Goal: Information Seeking & Learning: Learn about a topic

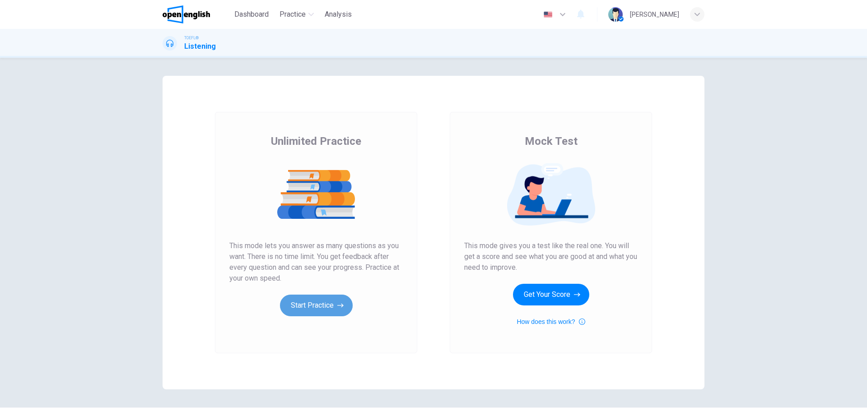
click at [330, 303] on button "Start Practice" at bounding box center [316, 306] width 73 height 22
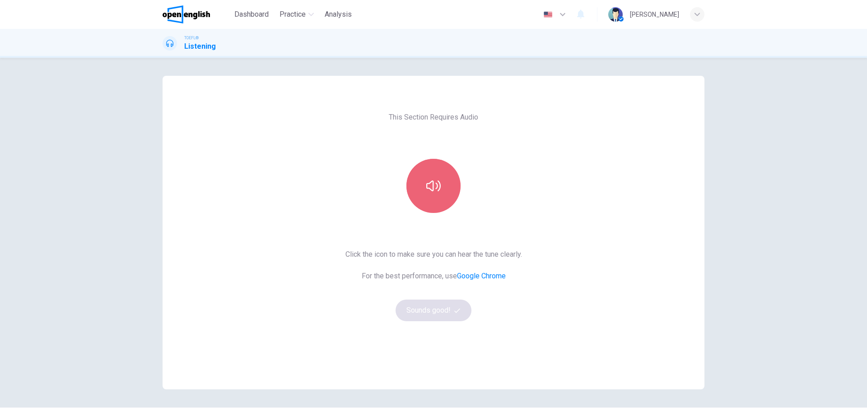
click at [430, 177] on button "button" at bounding box center [433, 186] width 54 height 54
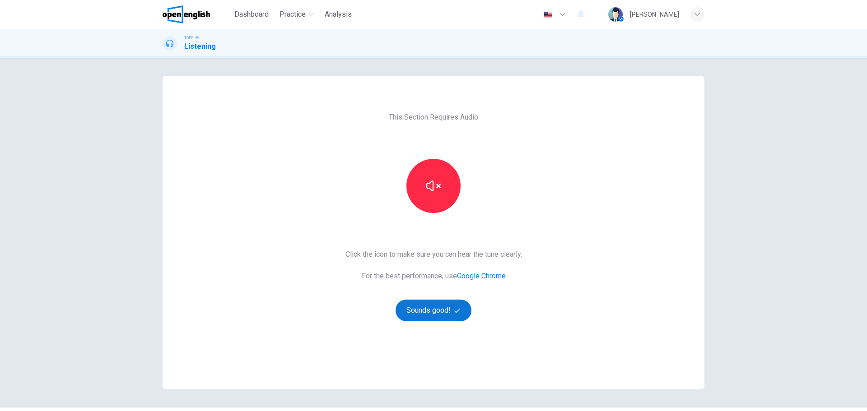
click at [444, 314] on button "Sounds good!" at bounding box center [434, 311] width 76 height 22
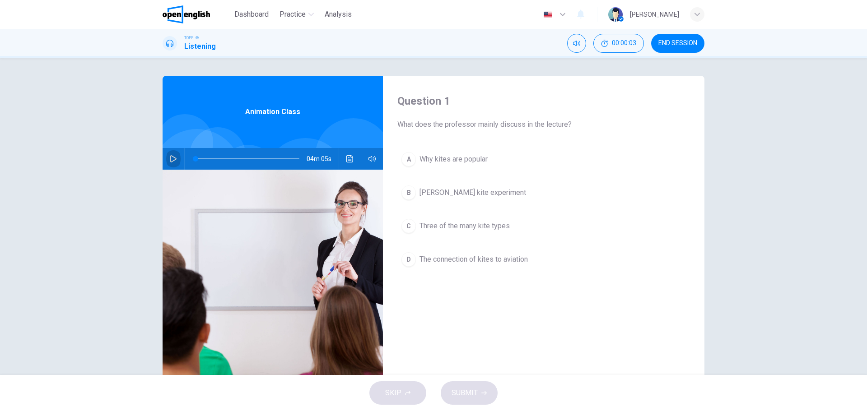
click at [173, 157] on icon "button" at bounding box center [173, 158] width 7 height 7
drag, startPoint x: 196, startPoint y: 157, endPoint x: 190, endPoint y: 157, distance: 6.3
click at [198, 157] on span at bounding box center [200, 158] width 5 height 5
click at [352, 155] on button "Click to see the audio transcription" at bounding box center [350, 159] width 14 height 22
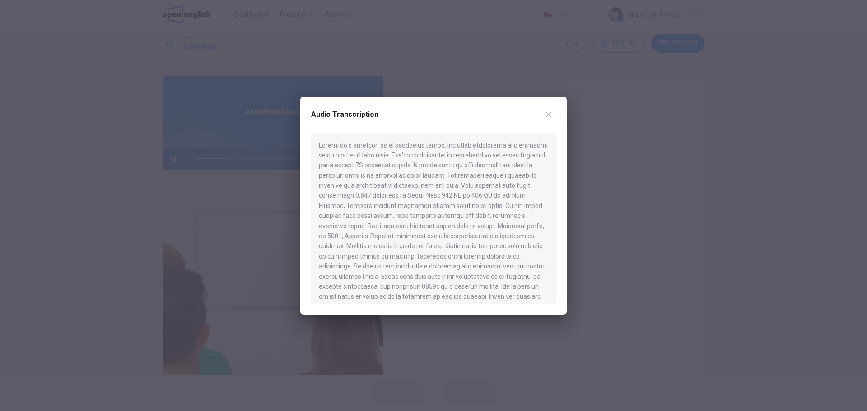
click at [551, 115] on icon "button" at bounding box center [548, 114] width 7 height 7
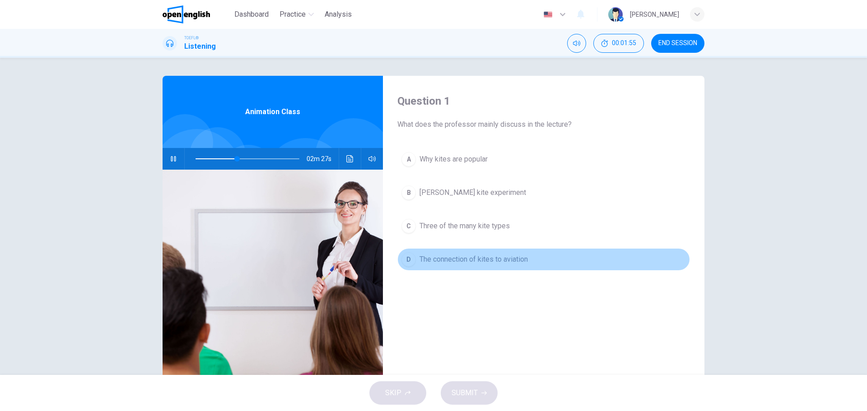
click at [505, 257] on span "The connection of kites to aviation" at bounding box center [474, 259] width 108 height 11
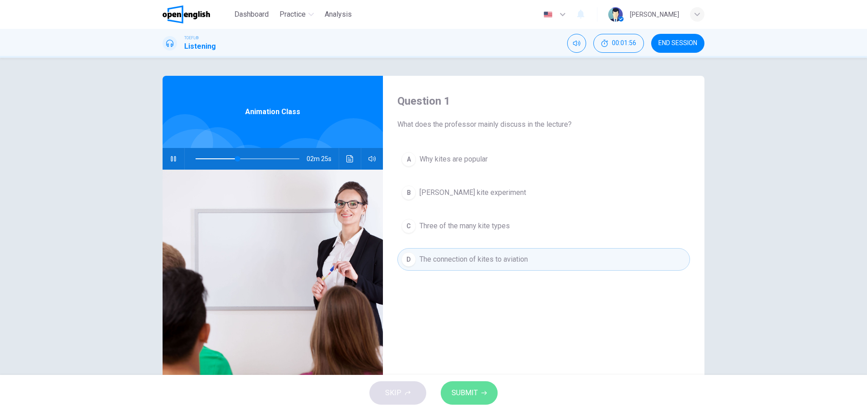
click at [474, 388] on span "SUBMIT" at bounding box center [465, 393] width 26 height 13
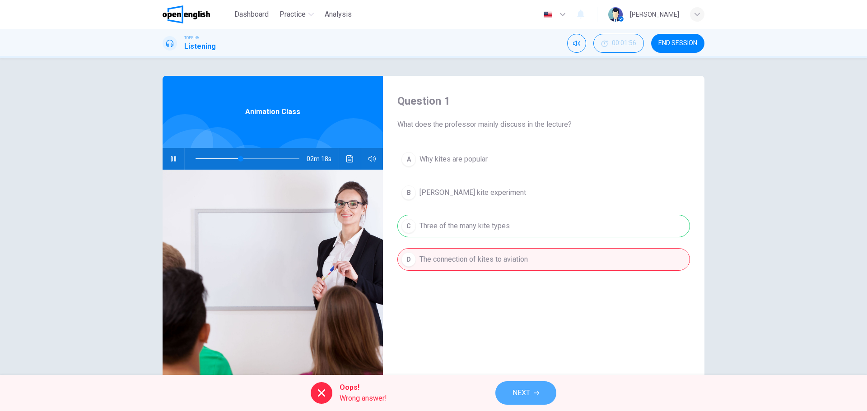
click at [540, 390] on button "NEXT" at bounding box center [525, 393] width 61 height 23
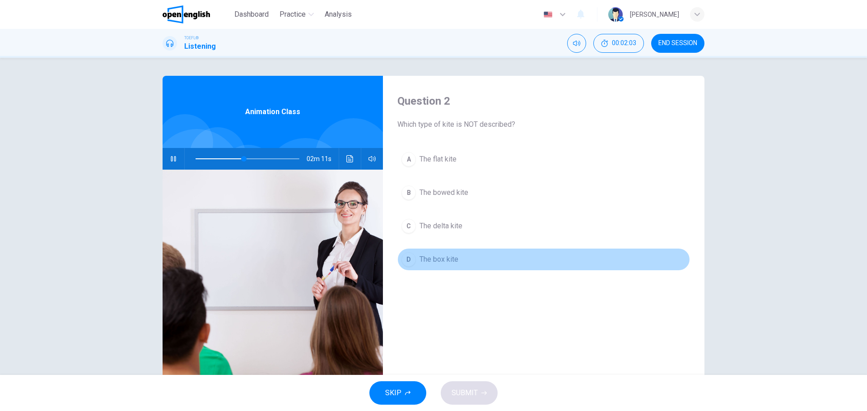
click at [452, 255] on span "The box kite" at bounding box center [439, 259] width 39 height 11
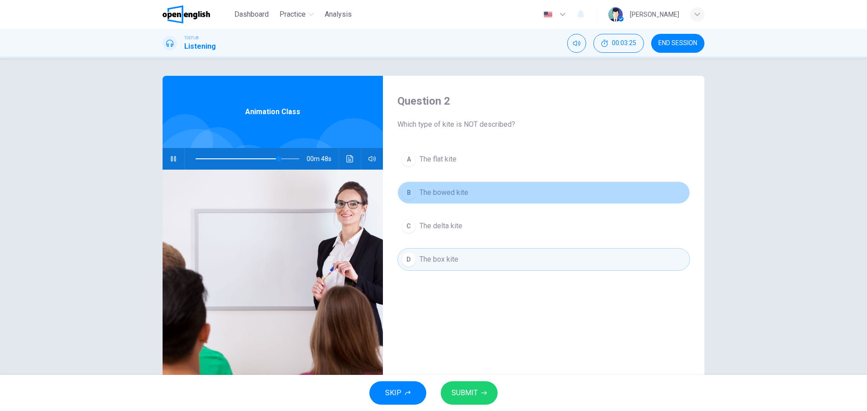
click at [472, 189] on button "B The bowed kite" at bounding box center [543, 193] width 293 height 23
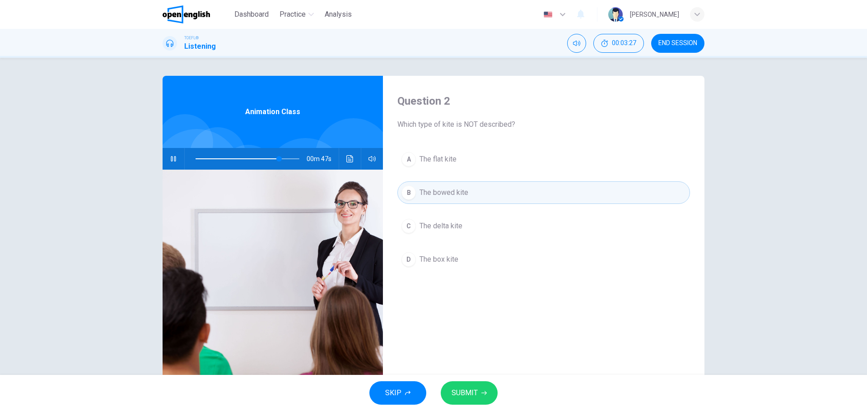
click at [473, 391] on span "SUBMIT" at bounding box center [465, 393] width 26 height 13
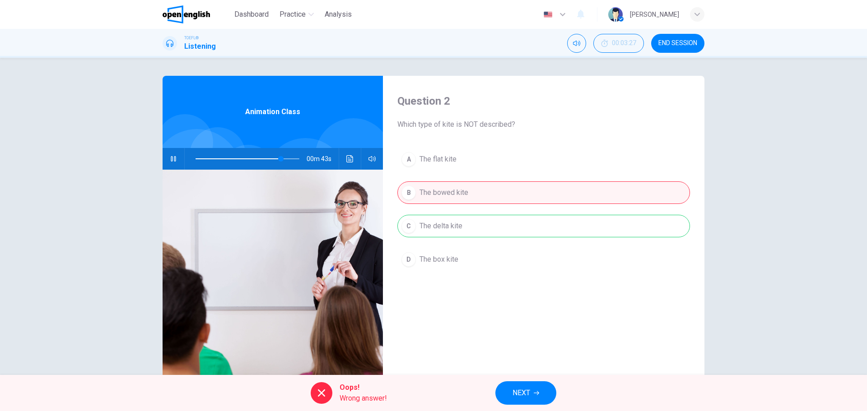
click at [522, 389] on span "NEXT" at bounding box center [522, 393] width 18 height 13
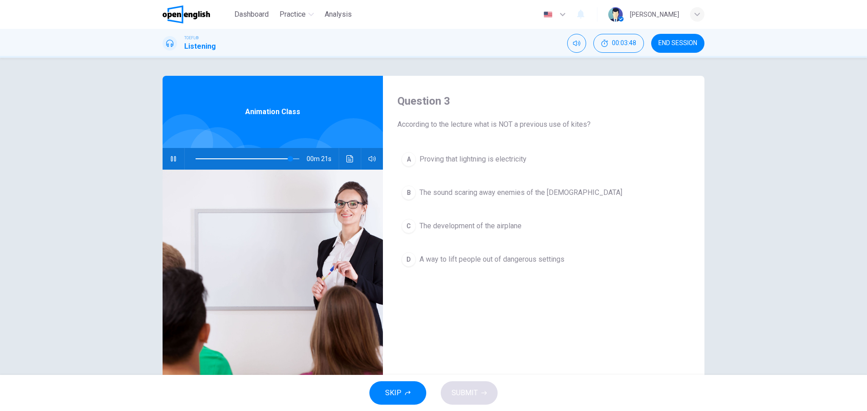
click at [491, 157] on span "Proving that lightning is electricity" at bounding box center [473, 159] width 107 height 11
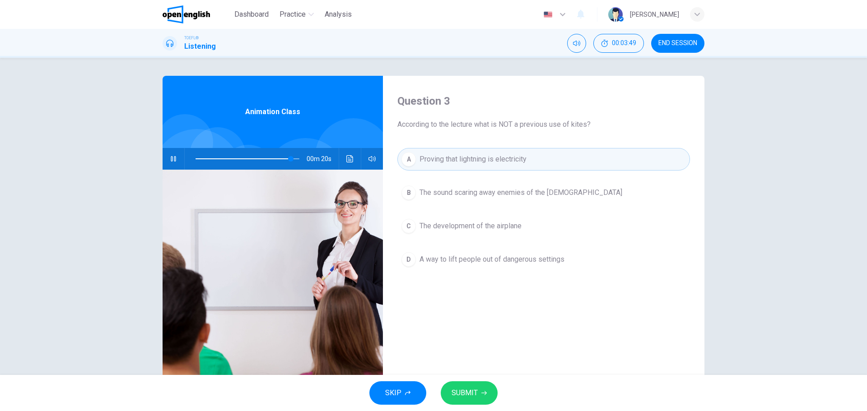
click at [460, 388] on span "SUBMIT" at bounding box center [465, 393] width 26 height 13
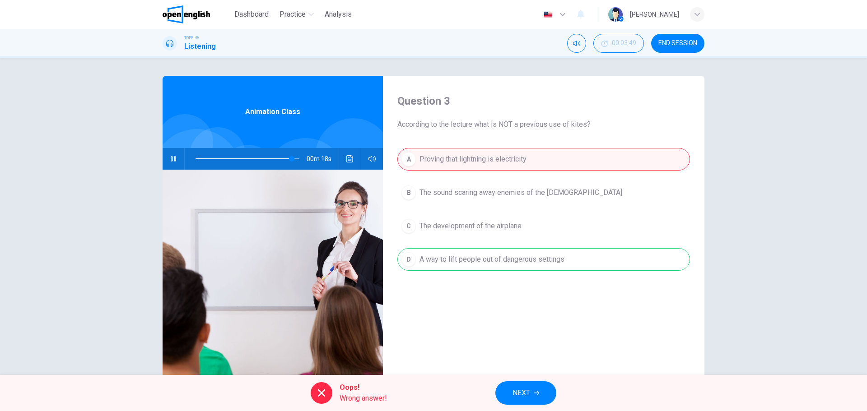
click at [517, 394] on span "NEXT" at bounding box center [522, 393] width 18 height 13
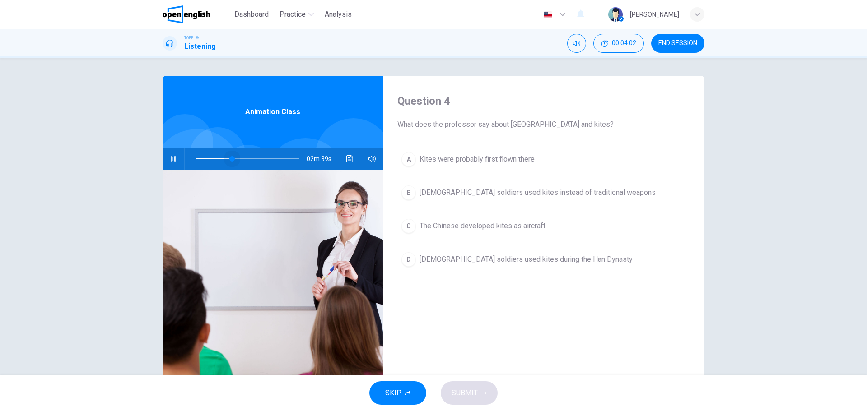
drag, startPoint x: 286, startPoint y: 159, endPoint x: 171, endPoint y: 152, distance: 115.4
click at [171, 152] on div "02m 39s" at bounding box center [273, 159] width 220 height 22
click at [350, 161] on icon "Click to see the audio transcription" at bounding box center [349, 158] width 7 height 7
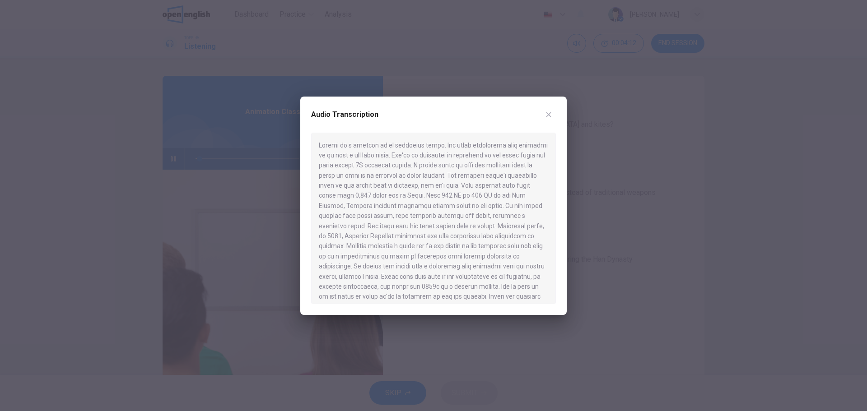
drag, startPoint x: 392, startPoint y: 154, endPoint x: 513, endPoint y: 163, distance: 121.3
click at [513, 163] on div at bounding box center [433, 219] width 245 height 172
drag, startPoint x: 421, startPoint y: 153, endPoint x: 516, endPoint y: 163, distance: 95.3
click at [516, 163] on div at bounding box center [433, 219] width 245 height 172
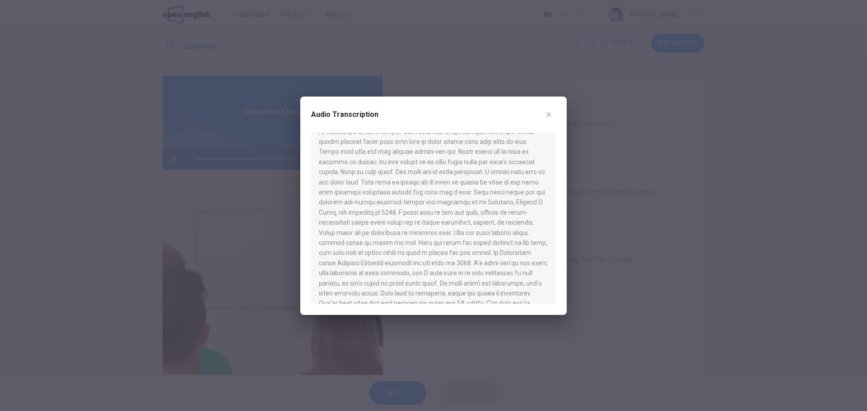
click at [436, 214] on div at bounding box center [433, 219] width 245 height 172
drag, startPoint x: 465, startPoint y: 201, endPoint x: 474, endPoint y: 205, distance: 9.5
click at [474, 205] on div at bounding box center [433, 219] width 245 height 172
type input "*"
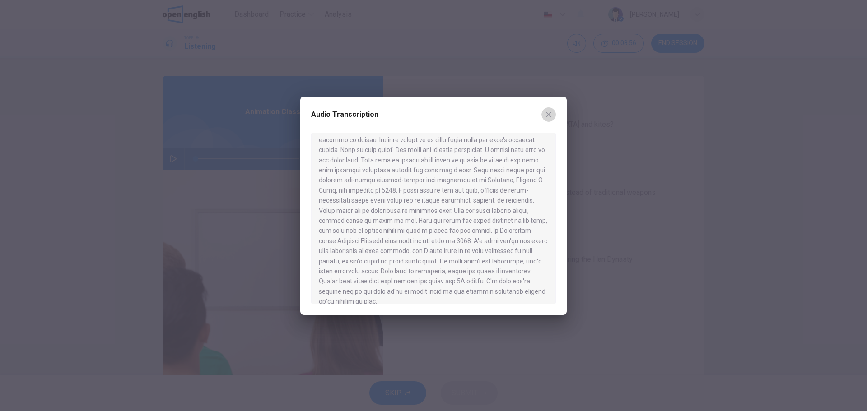
click at [550, 119] on button "button" at bounding box center [549, 114] width 14 height 14
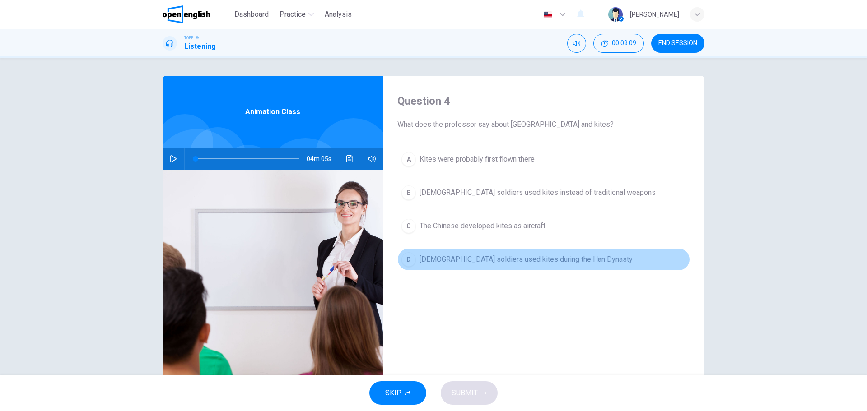
click at [543, 257] on span "[DEMOGRAPHIC_DATA] soldiers used kites during the Han Dynasty" at bounding box center [526, 259] width 213 height 11
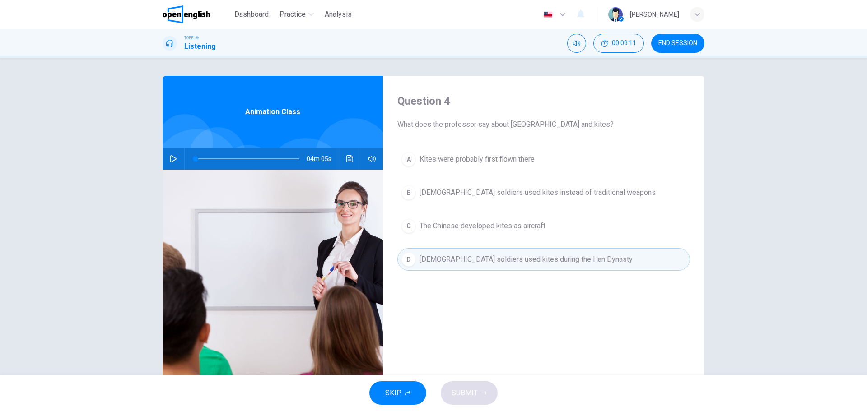
click at [417, 394] on button "SKIP" at bounding box center [397, 393] width 57 height 23
click at [467, 254] on span "[DEMOGRAPHIC_DATA] soldiers used kites during the Han Dynasty" at bounding box center [526, 259] width 213 height 11
click at [444, 257] on span "[DEMOGRAPHIC_DATA] soldiers used kites during the Han Dynasty" at bounding box center [526, 259] width 213 height 11
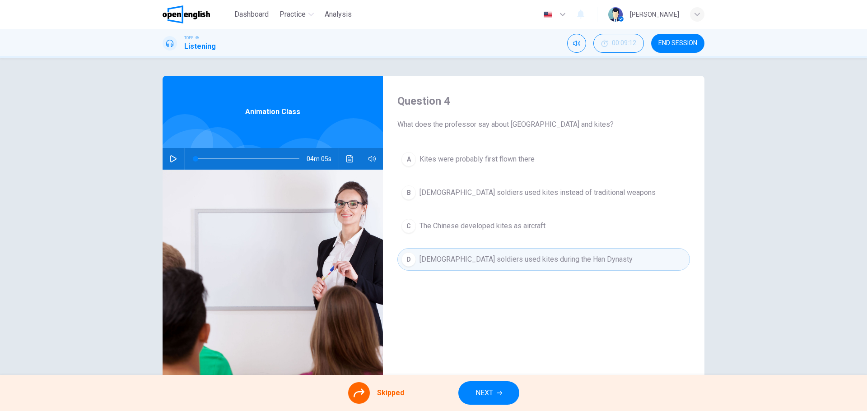
click at [444, 257] on div "A Kites were probably first flown there B [DEMOGRAPHIC_DATA] soldiers used kite…" at bounding box center [543, 218] width 293 height 141
drag, startPoint x: 377, startPoint y: 397, endPoint x: 467, endPoint y: 385, distance: 91.2
click at [391, 392] on span "Skipped" at bounding box center [390, 393] width 27 height 11
click at [482, 392] on span "NEXT" at bounding box center [485, 393] width 18 height 13
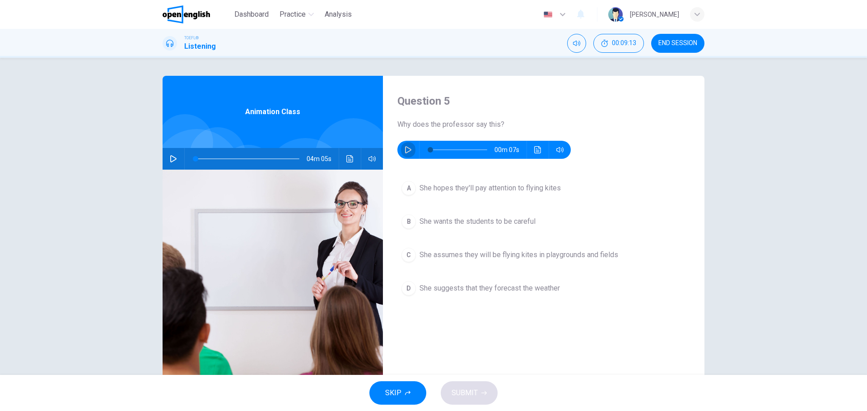
click at [405, 154] on button "button" at bounding box center [408, 150] width 14 height 18
type input "*"
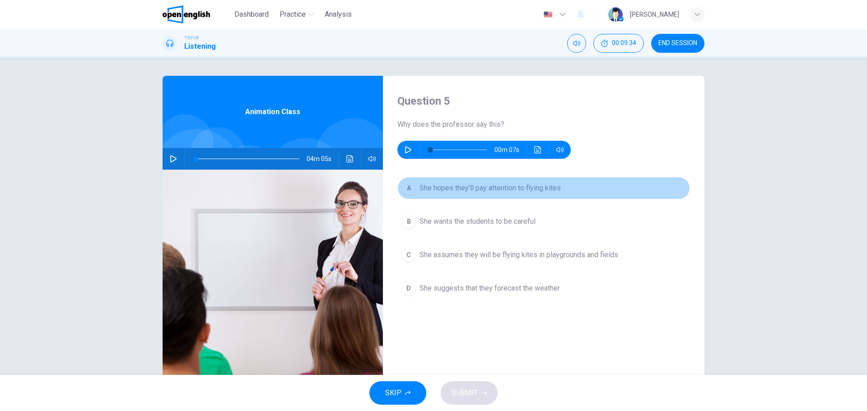
click at [494, 189] on span "She hopes they'll pay attention to flying kites" at bounding box center [490, 188] width 141 height 11
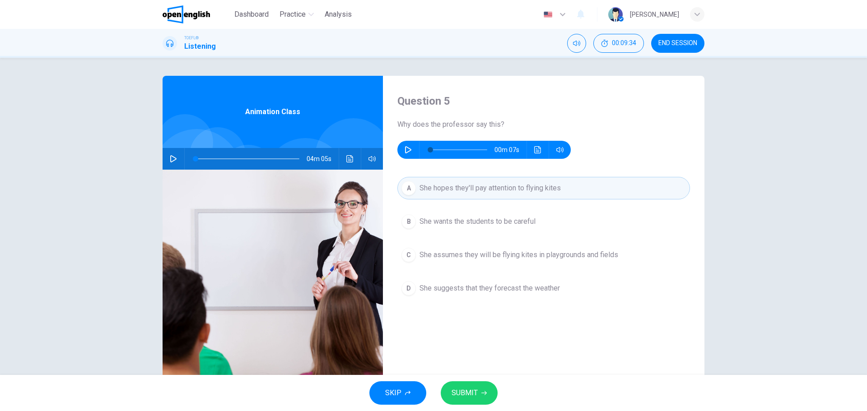
click at [461, 390] on span "SUBMIT" at bounding box center [465, 393] width 26 height 13
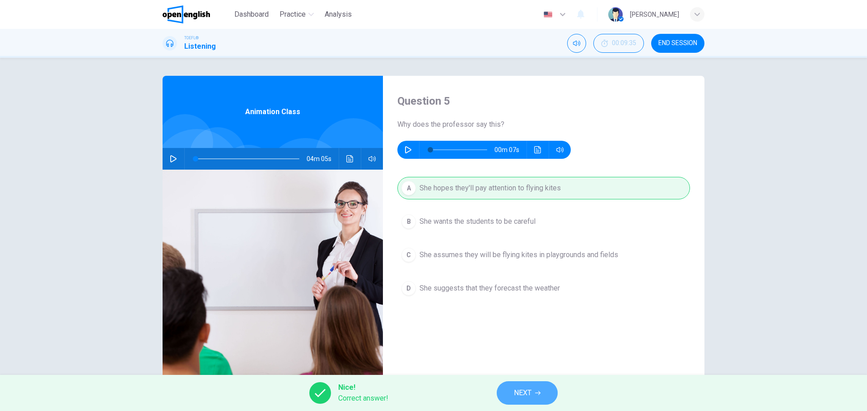
click at [525, 389] on span "NEXT" at bounding box center [523, 393] width 18 height 13
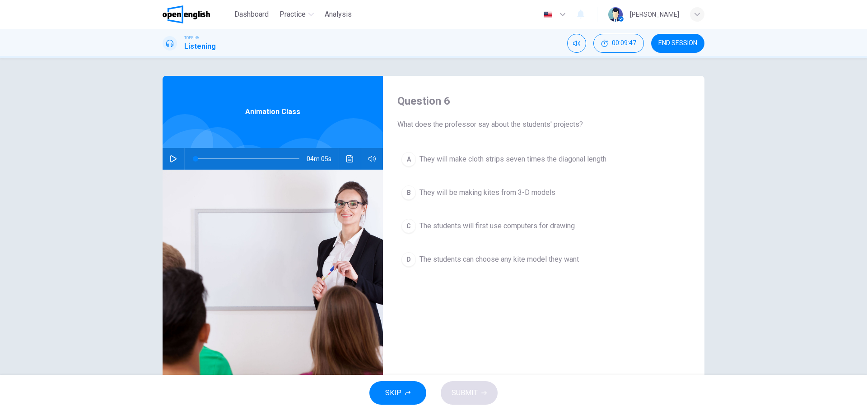
click at [495, 190] on span "They will be making kites from 3-D models" at bounding box center [488, 192] width 136 height 11
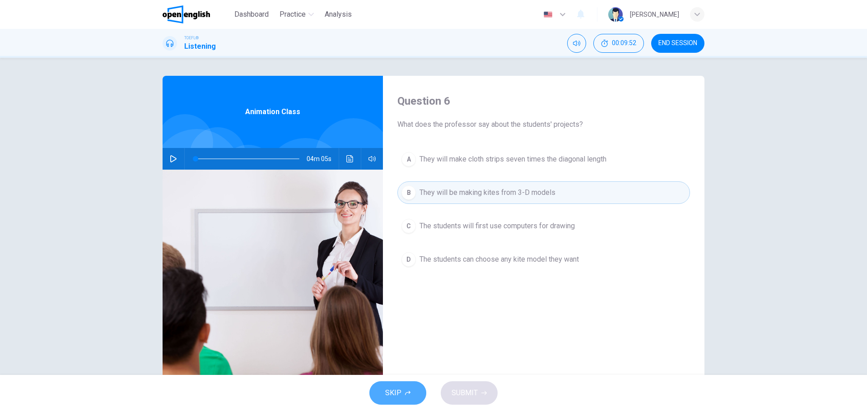
click at [382, 398] on button "SKIP" at bounding box center [397, 393] width 57 height 23
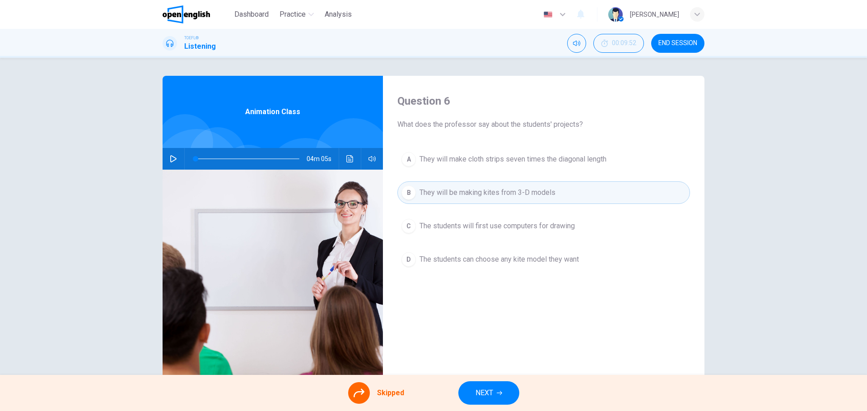
click at [472, 392] on button "NEXT" at bounding box center [488, 393] width 61 height 23
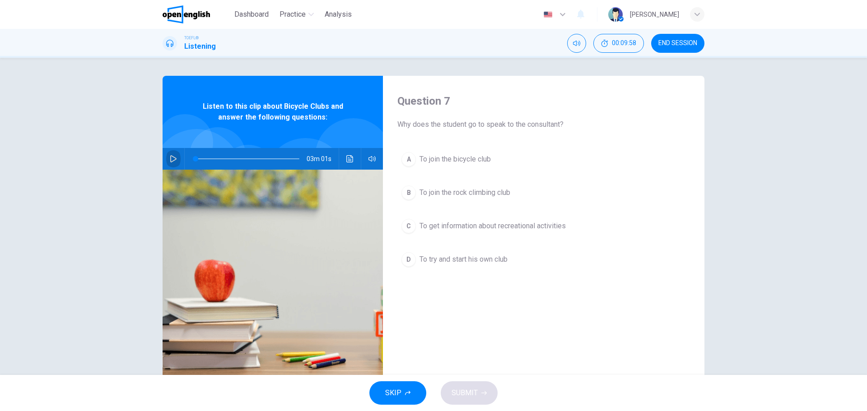
click at [174, 159] on icon "button" at bounding box center [173, 158] width 7 height 7
click at [346, 158] on icon "Click to see the audio transcription" at bounding box center [349, 158] width 7 height 7
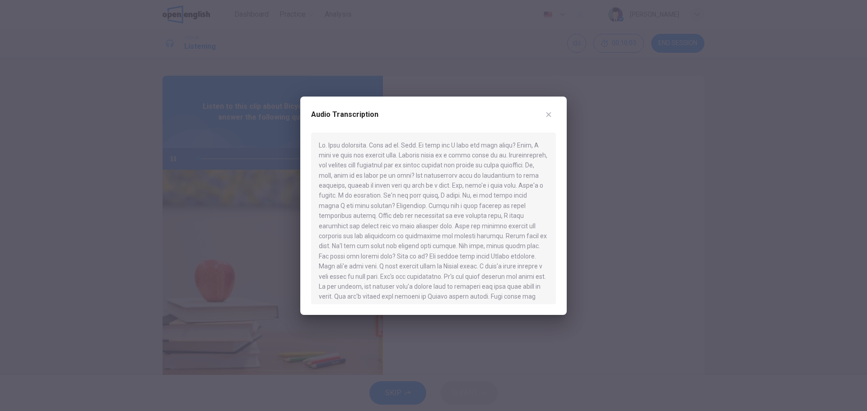
click at [549, 117] on icon "button" at bounding box center [548, 114] width 7 height 7
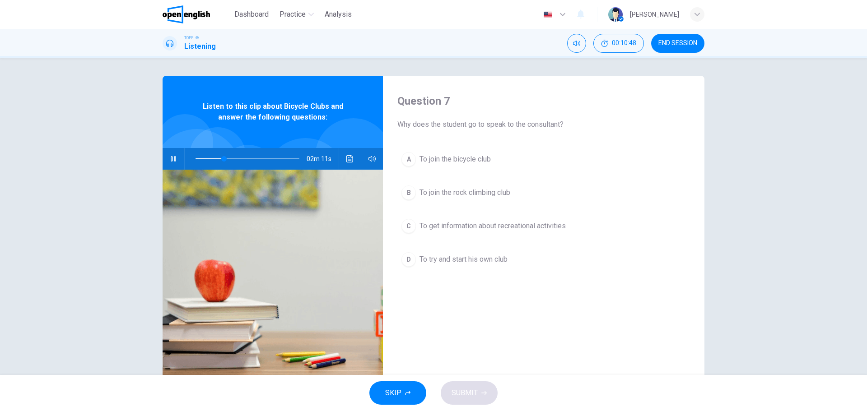
click at [488, 162] on span "To join the bicycle club" at bounding box center [455, 159] width 71 height 11
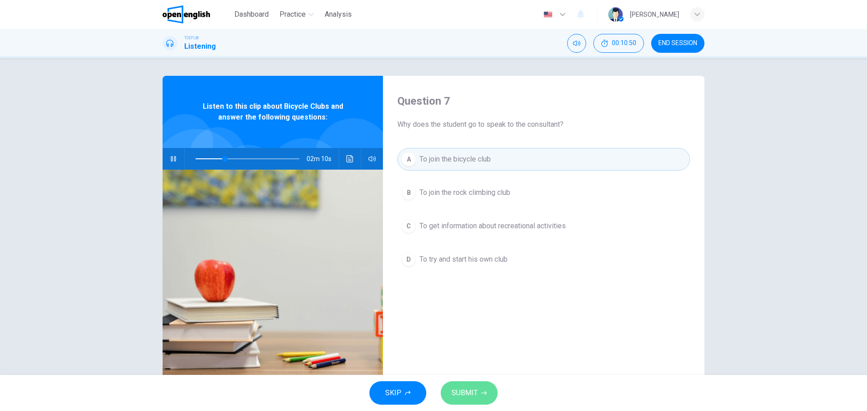
click at [479, 397] on button "SUBMIT" at bounding box center [469, 393] width 57 height 23
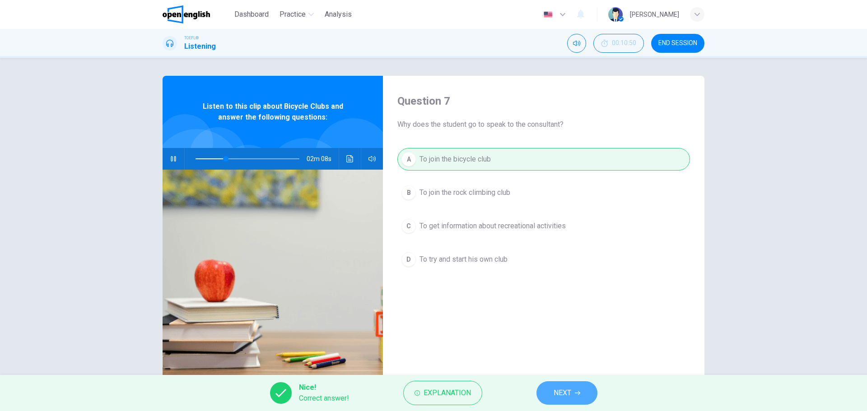
click at [548, 392] on button "NEXT" at bounding box center [567, 393] width 61 height 23
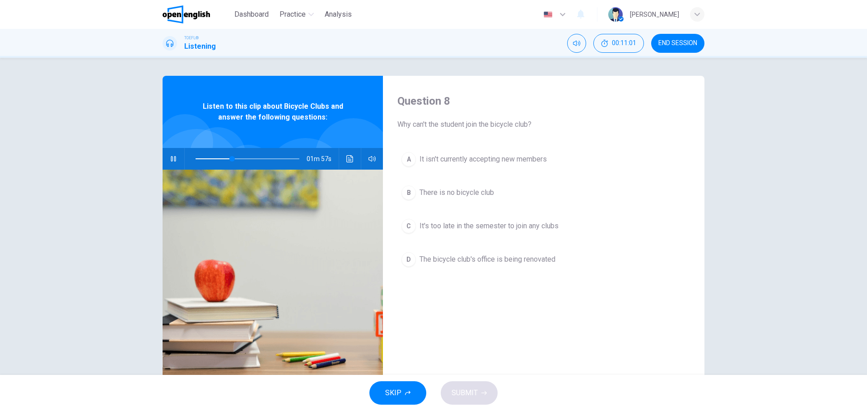
click at [509, 258] on span "The bicycle club's office is being renovated" at bounding box center [488, 259] width 136 height 11
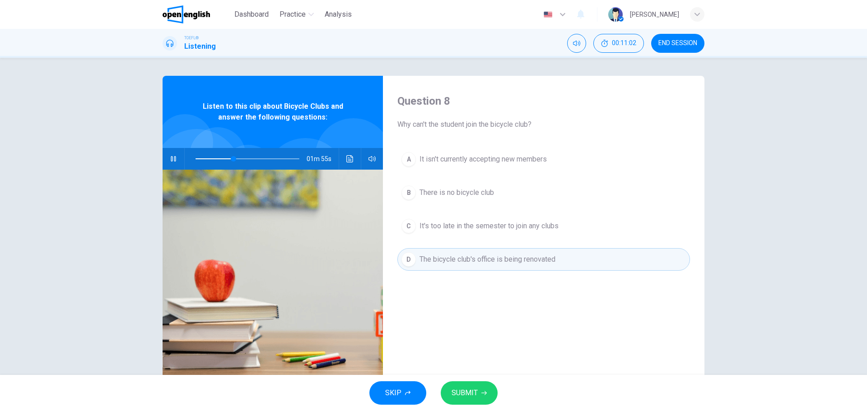
click at [472, 388] on span "SUBMIT" at bounding box center [465, 393] width 26 height 13
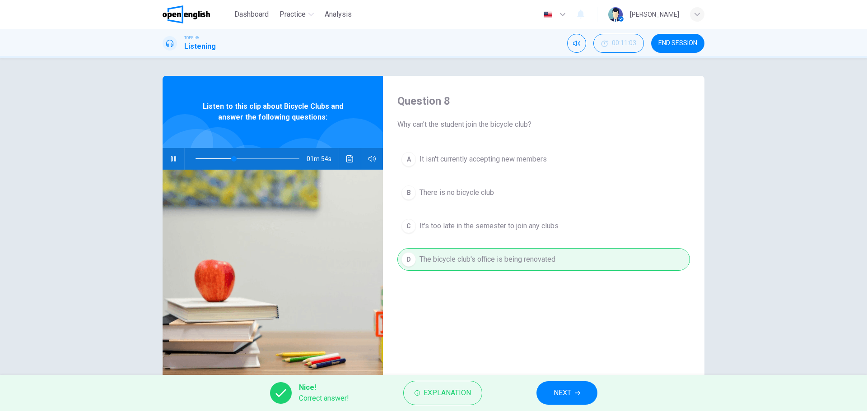
click at [220, 158] on span at bounding box center [248, 159] width 104 height 13
click at [220, 158] on span at bounding box center [222, 158] width 5 height 5
click at [583, 392] on button "NEXT" at bounding box center [567, 393] width 61 height 23
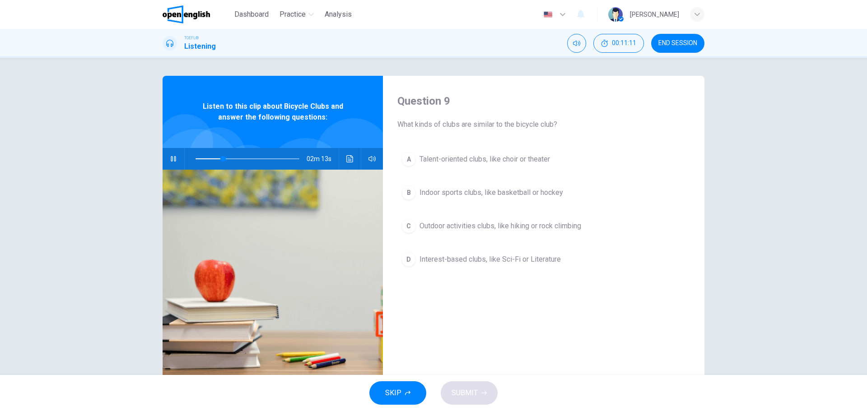
click at [166, 158] on button "button" at bounding box center [173, 159] width 14 height 22
click at [95, 281] on div "Question 9 What kinds of clubs are similar to the bicycle club? A Talent-orient…" at bounding box center [433, 217] width 867 height 318
click at [166, 154] on button "button" at bounding box center [173, 159] width 14 height 22
click at [224, 157] on span at bounding box center [248, 159] width 104 height 13
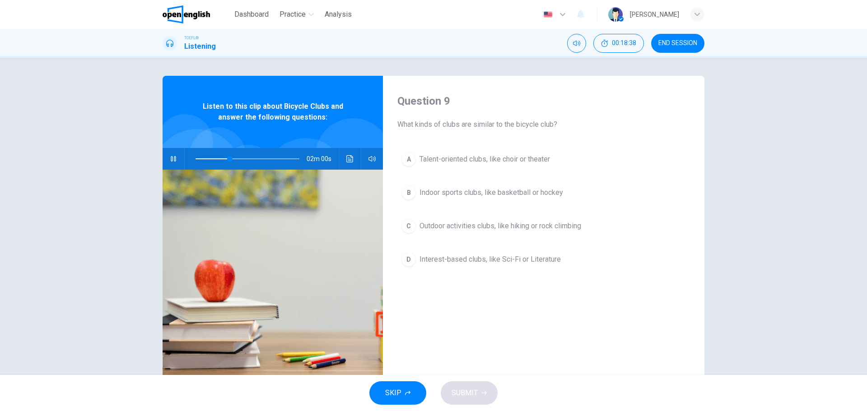
click at [559, 228] on span "Outdoor activities clubs, like hiking or rock climbing" at bounding box center [501, 226] width 162 height 11
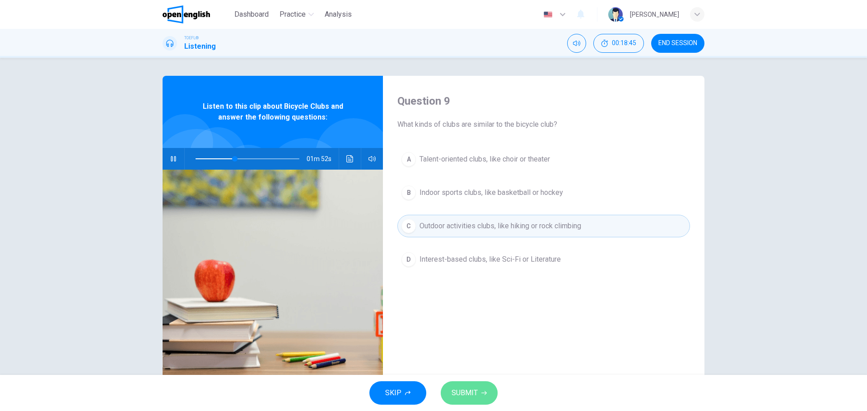
click at [463, 393] on span "SUBMIT" at bounding box center [465, 393] width 26 height 13
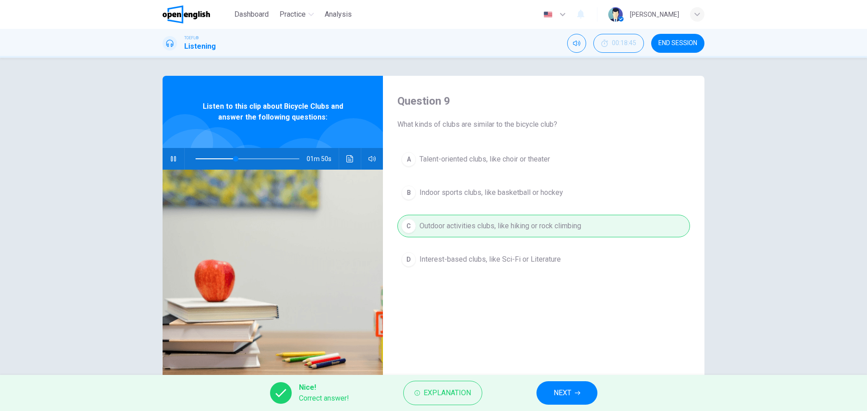
click at [585, 403] on button "NEXT" at bounding box center [567, 393] width 61 height 23
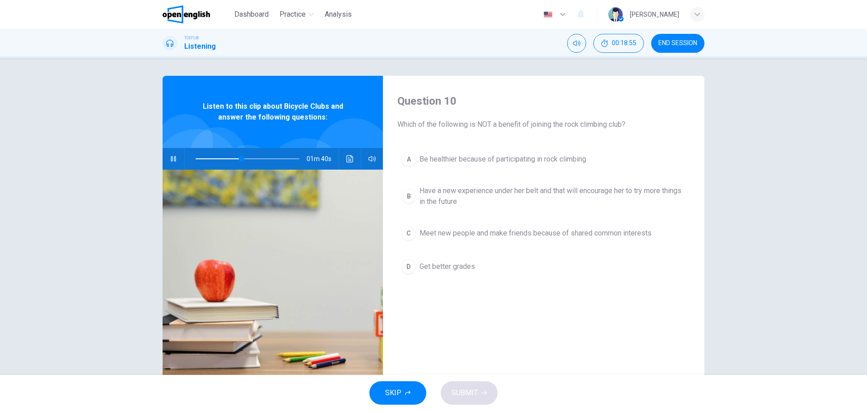
click at [227, 156] on span at bounding box center [248, 159] width 104 height 13
click at [444, 262] on span "Get better grades" at bounding box center [448, 267] width 56 height 11
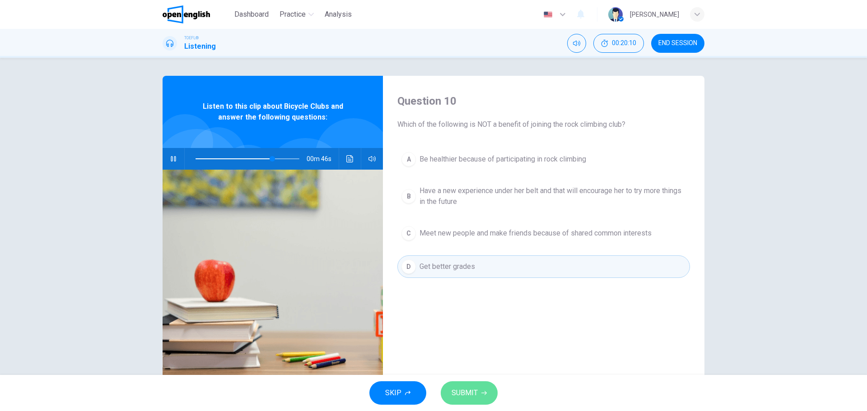
click at [486, 400] on button "SUBMIT" at bounding box center [469, 393] width 57 height 23
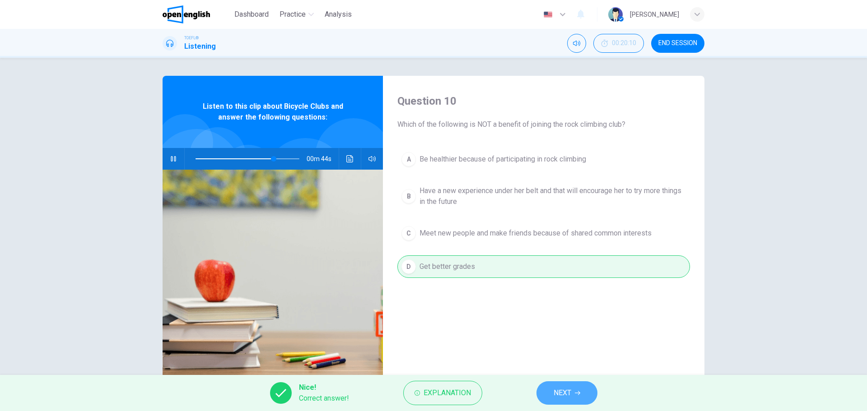
click at [555, 401] on button "NEXT" at bounding box center [567, 393] width 61 height 23
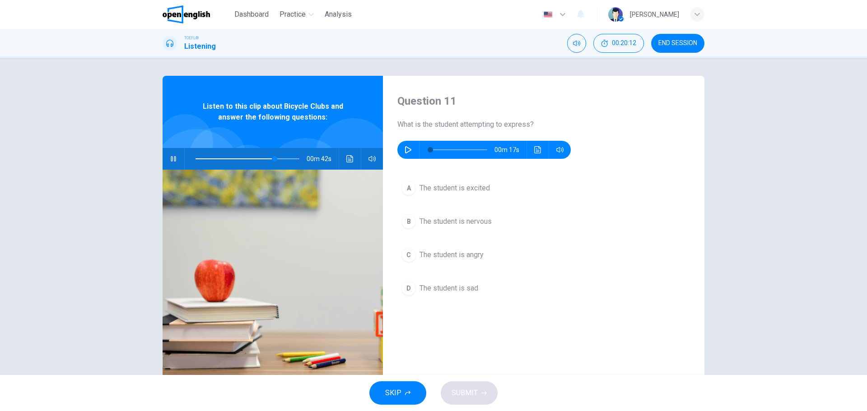
click at [263, 156] on span at bounding box center [248, 159] width 104 height 13
click at [256, 156] on span at bounding box center [257, 158] width 5 height 5
click at [272, 156] on span at bounding box center [274, 158] width 5 height 5
click at [259, 156] on span at bounding box center [260, 158] width 5 height 5
click at [402, 153] on button "button" at bounding box center [408, 150] width 14 height 18
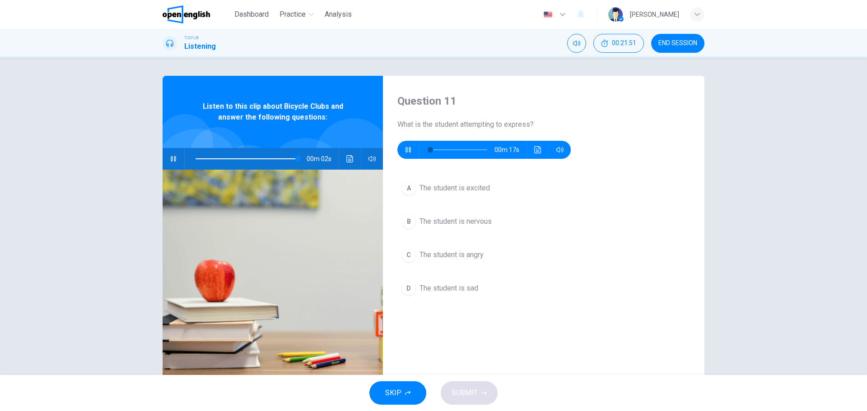
type input "**"
type input "*"
type input "***"
type input "**"
type input "*"
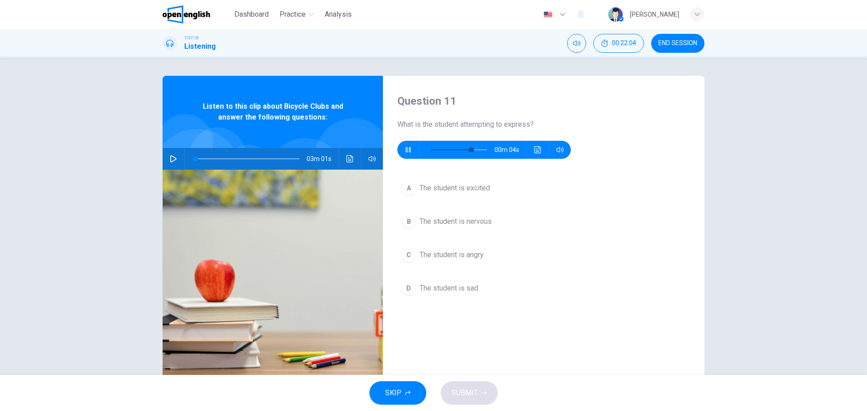
click at [485, 215] on button "B The student is nervous" at bounding box center [543, 221] width 293 height 23
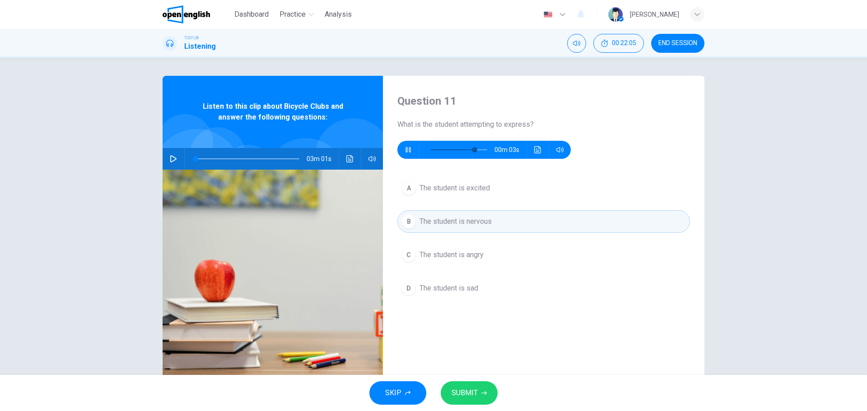
click at [476, 390] on span "SUBMIT" at bounding box center [465, 393] width 26 height 13
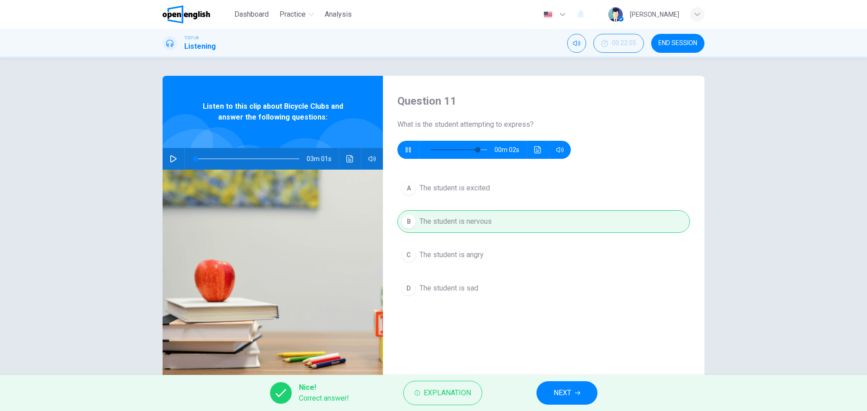
type input "**"
click at [584, 382] on button "NEXT" at bounding box center [567, 393] width 61 height 23
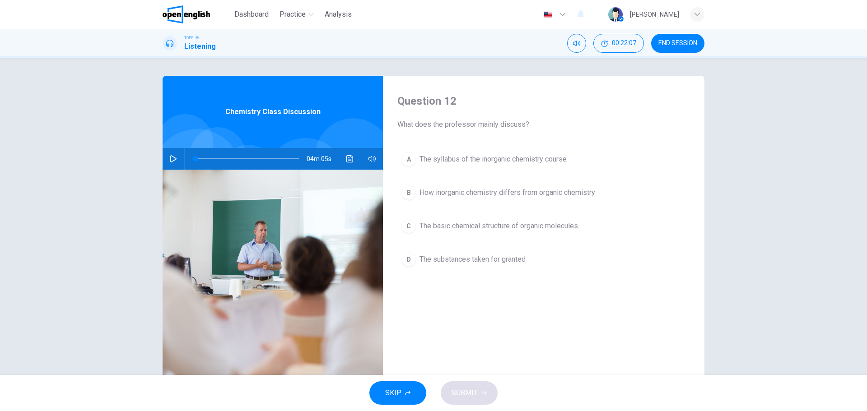
click at [166, 158] on button "button" at bounding box center [173, 159] width 14 height 22
click at [567, 191] on span "How inorganic chemistry differs from organic chemistry" at bounding box center [508, 192] width 176 height 11
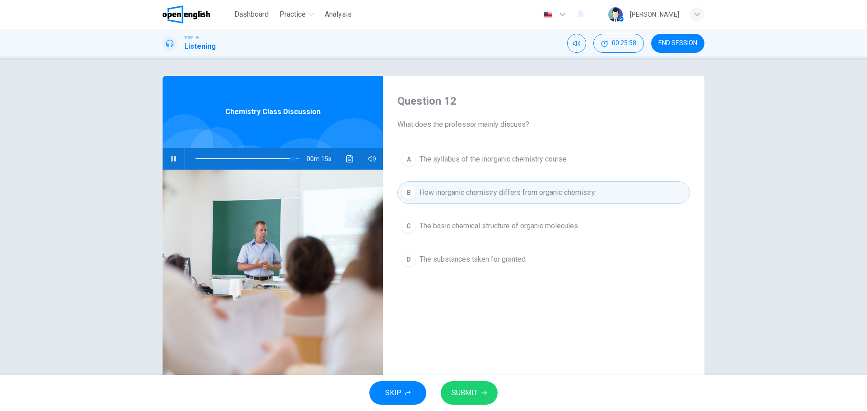
click at [483, 397] on button "SUBMIT" at bounding box center [469, 393] width 57 height 23
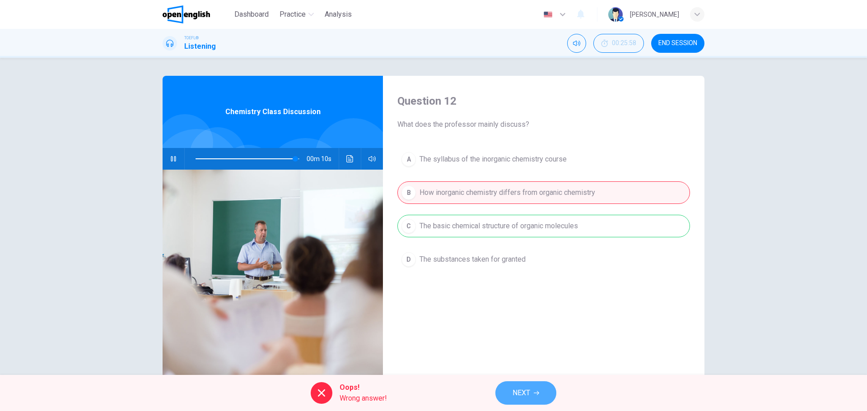
click at [541, 390] on button "NEXT" at bounding box center [525, 393] width 61 height 23
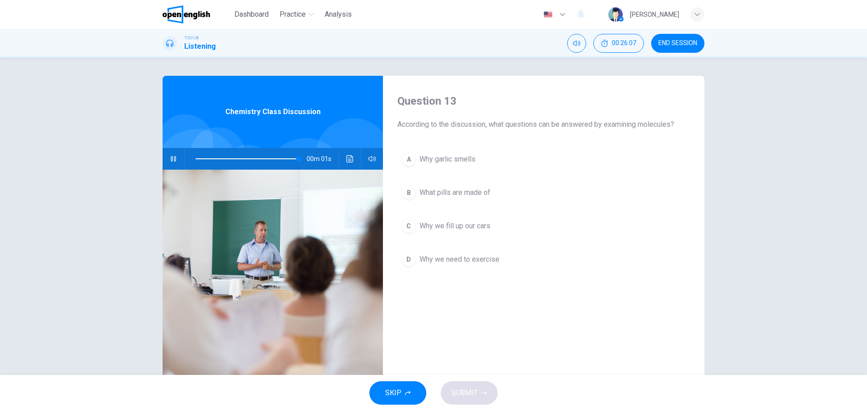
type input "*"
click at [474, 225] on span "Why we fill up our cars" at bounding box center [455, 226] width 71 height 11
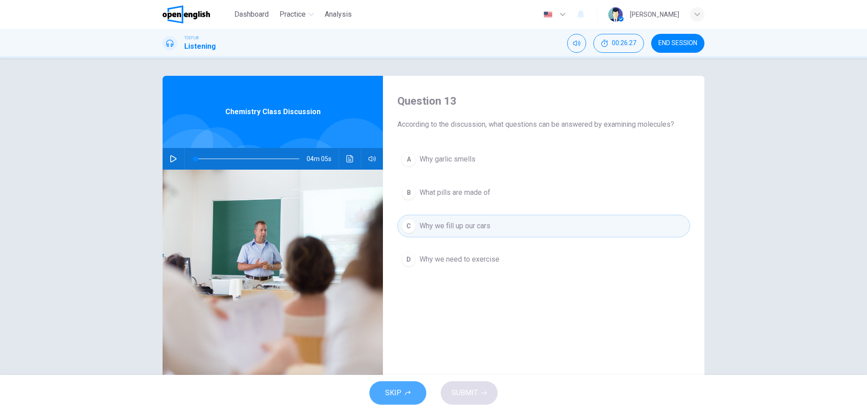
click at [397, 393] on span "SKIP" at bounding box center [393, 393] width 16 height 13
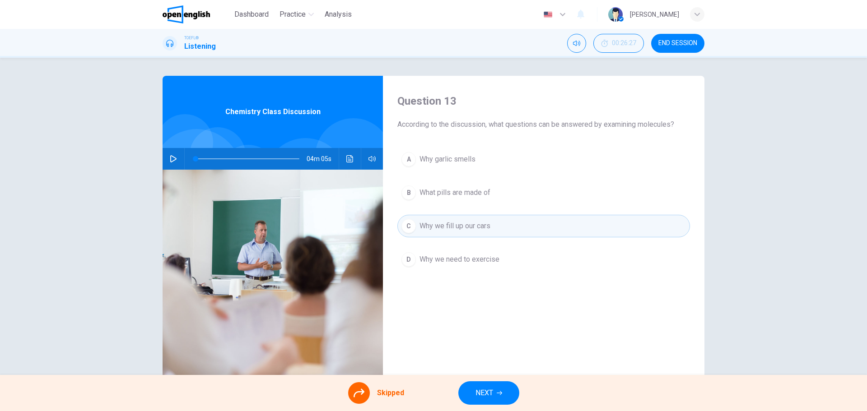
click at [451, 187] on div "A Why garlic smells B What pills are made of C Why we fill up our cars D Why we…" at bounding box center [543, 218] width 293 height 141
click at [465, 242] on div "A Why garlic smells B What pills are made of C Why we fill up our cars D Why we…" at bounding box center [543, 218] width 293 height 141
click at [467, 219] on div "A Why garlic smells B What pills are made of C Why we fill up our cars D Why we…" at bounding box center [543, 218] width 293 height 141
drag, startPoint x: 465, startPoint y: 170, endPoint x: 481, endPoint y: 259, distance: 90.0
click at [465, 171] on div "A Why garlic smells B What pills are made of C Why we fill up our cars D Why we…" at bounding box center [543, 218] width 293 height 141
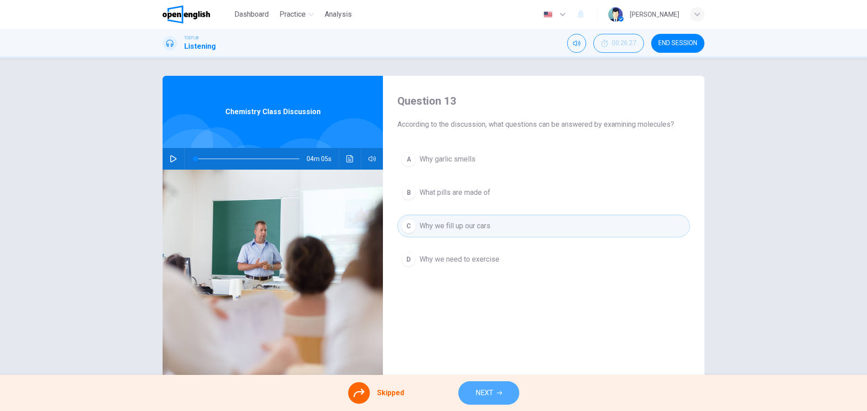
click at [500, 389] on button "NEXT" at bounding box center [488, 393] width 61 height 23
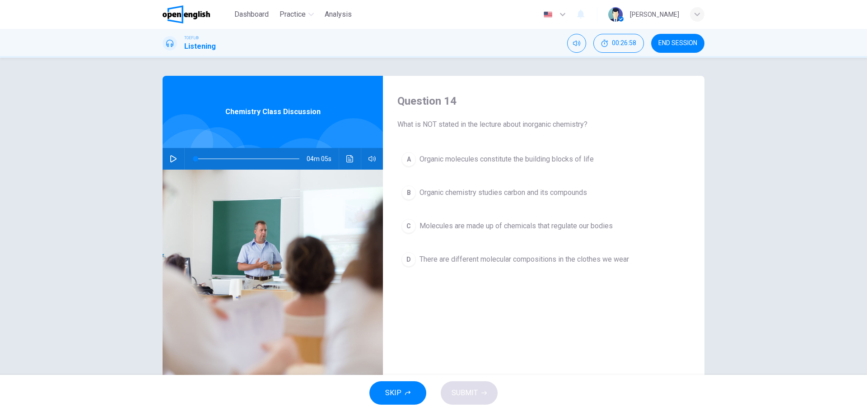
click at [502, 261] on span "There are different molecular compositions in the clothes we wear" at bounding box center [525, 259] width 210 height 11
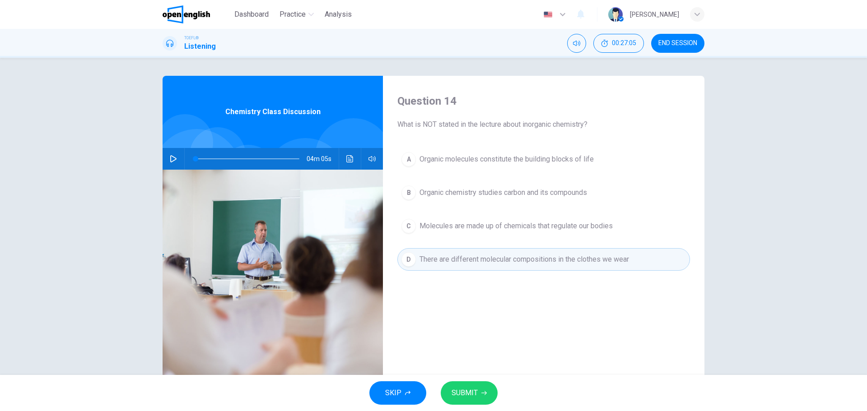
click at [443, 398] on button "SUBMIT" at bounding box center [469, 393] width 57 height 23
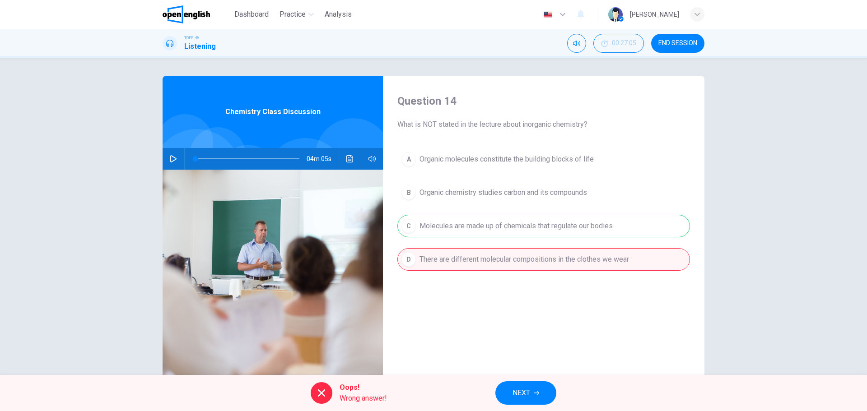
click at [517, 384] on button "NEXT" at bounding box center [525, 393] width 61 height 23
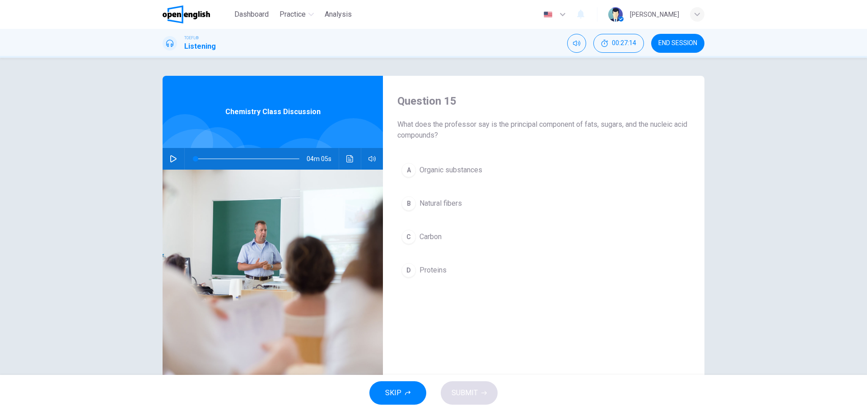
click at [458, 229] on button "C Carbon" at bounding box center [543, 237] width 293 height 23
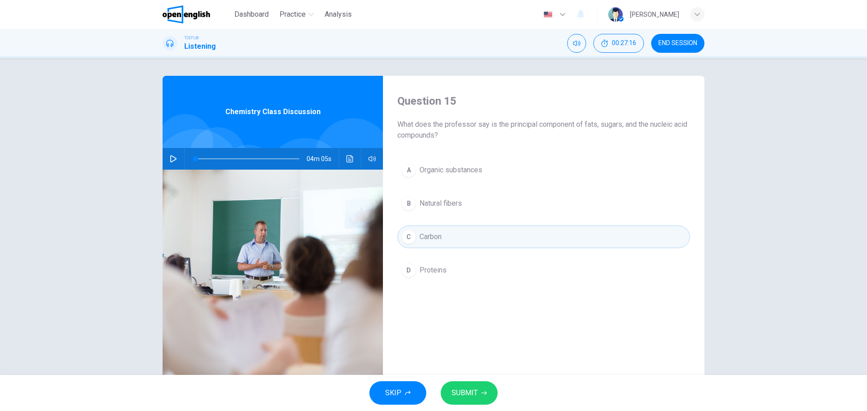
click at [487, 388] on button "SUBMIT" at bounding box center [469, 393] width 57 height 23
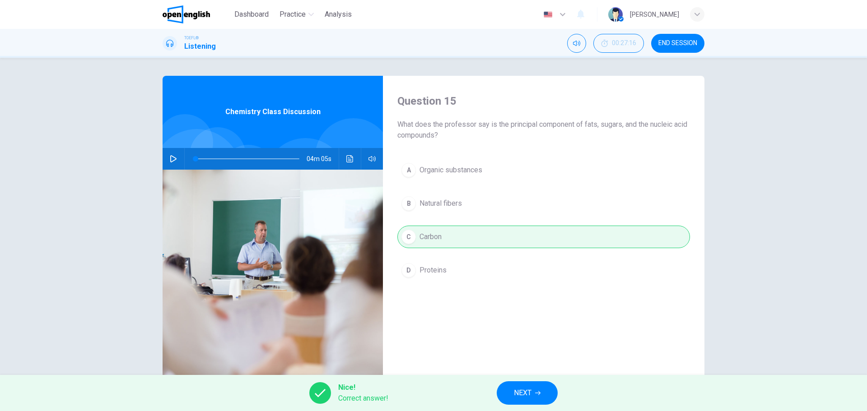
click at [537, 391] on icon "button" at bounding box center [537, 393] width 5 height 5
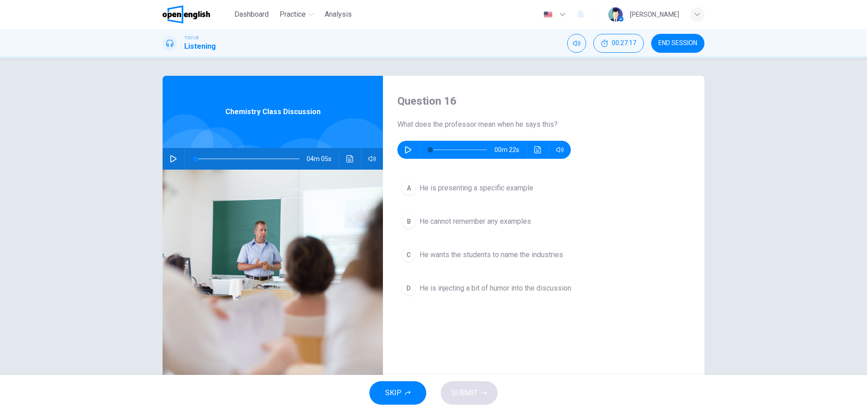
click at [405, 152] on icon "button" at bounding box center [408, 149] width 7 height 7
type input "*"
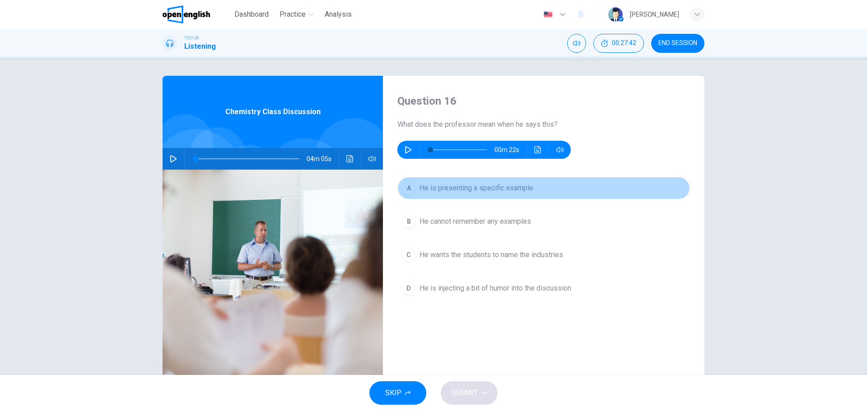
click at [506, 193] on span "He is presenting a specific example" at bounding box center [477, 188] width 114 height 11
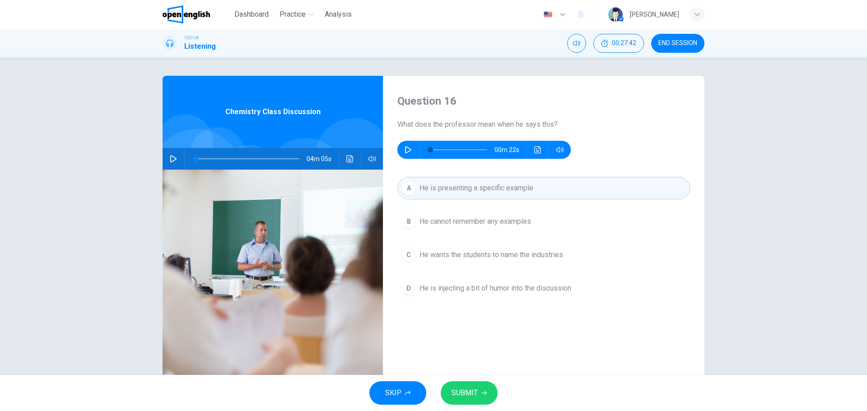
click at [472, 402] on button "SUBMIT" at bounding box center [469, 393] width 57 height 23
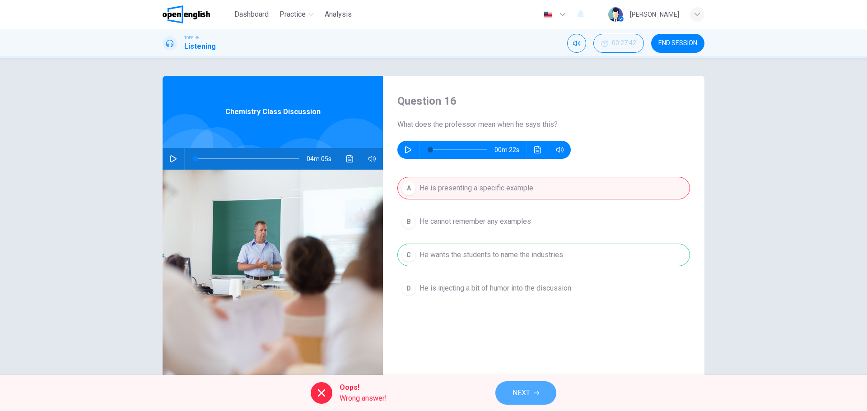
click at [534, 391] on button "NEXT" at bounding box center [525, 393] width 61 height 23
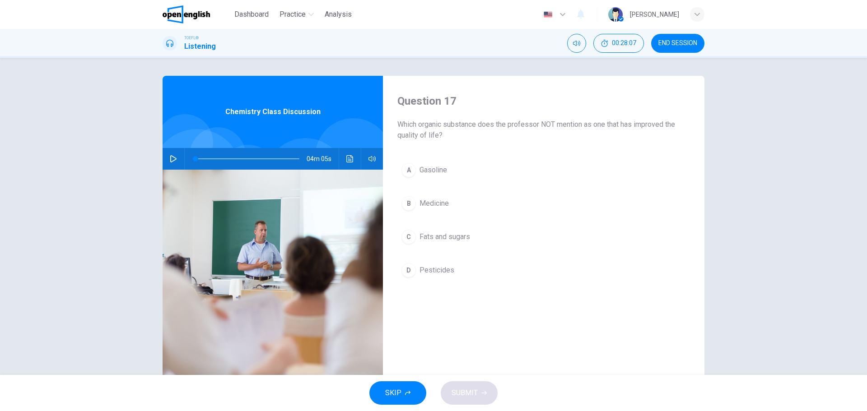
click at [427, 210] on button "B Medicine" at bounding box center [543, 203] width 293 height 23
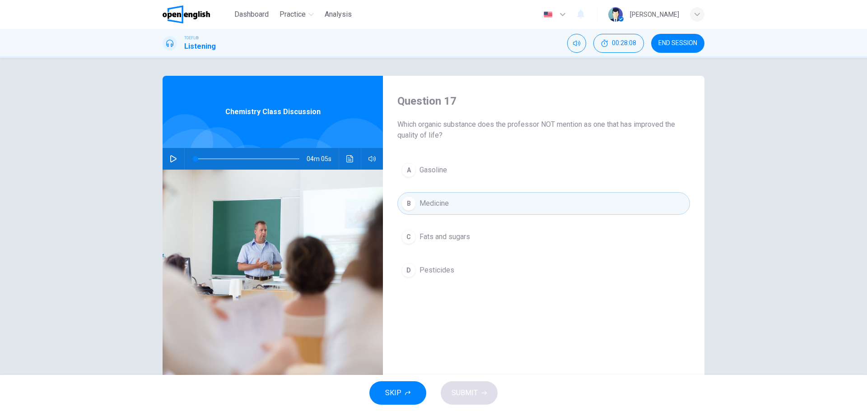
click at [426, 204] on span "Medicine" at bounding box center [434, 203] width 29 height 11
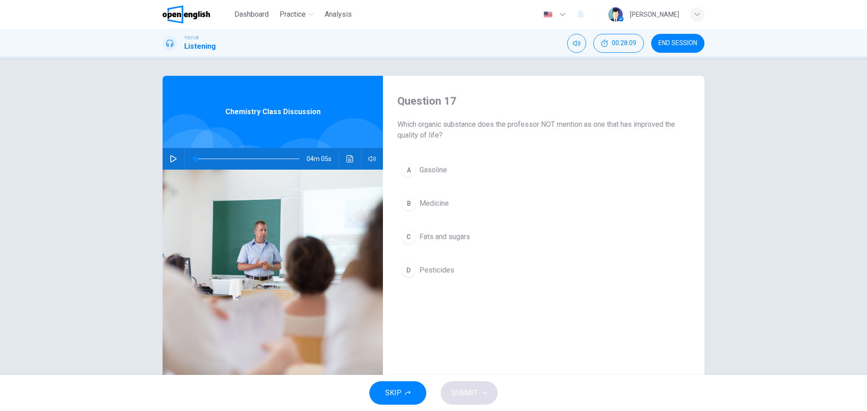
click at [426, 204] on span "Medicine" at bounding box center [434, 203] width 29 height 11
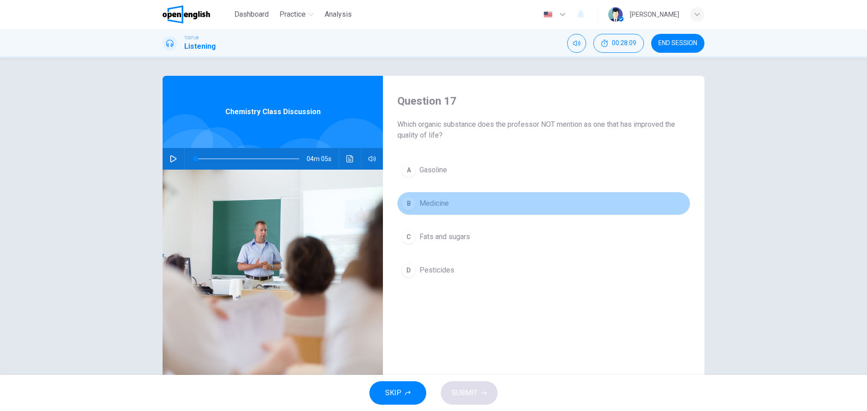
click at [426, 204] on span "Medicine" at bounding box center [434, 203] width 29 height 11
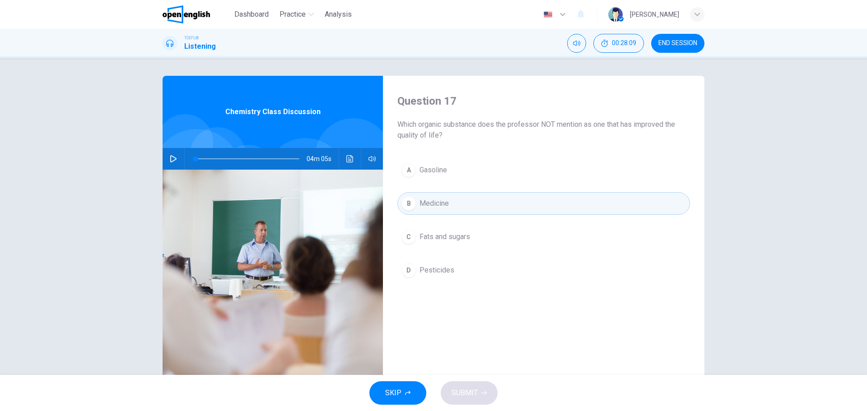
click at [444, 239] on span "Fats and sugars" at bounding box center [445, 237] width 51 height 11
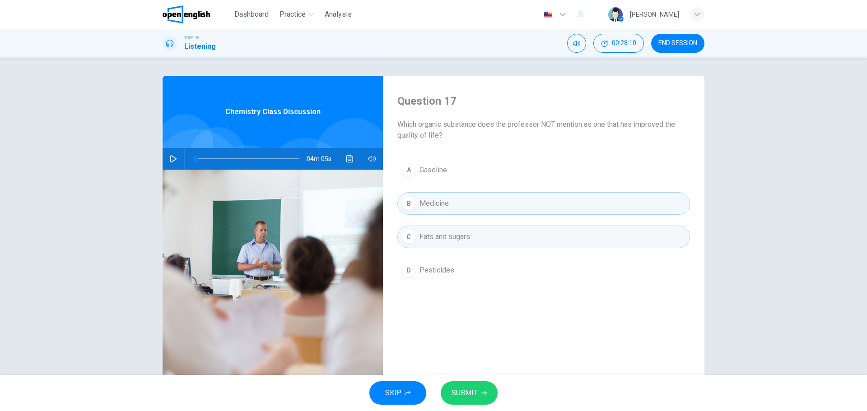
click at [436, 194] on button "B Medicine" at bounding box center [543, 203] width 293 height 23
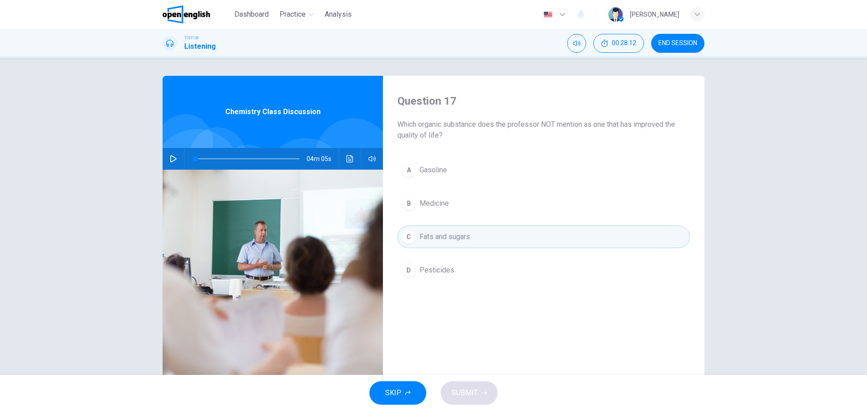
click at [434, 240] on span "Fats and sugars" at bounding box center [445, 237] width 51 height 11
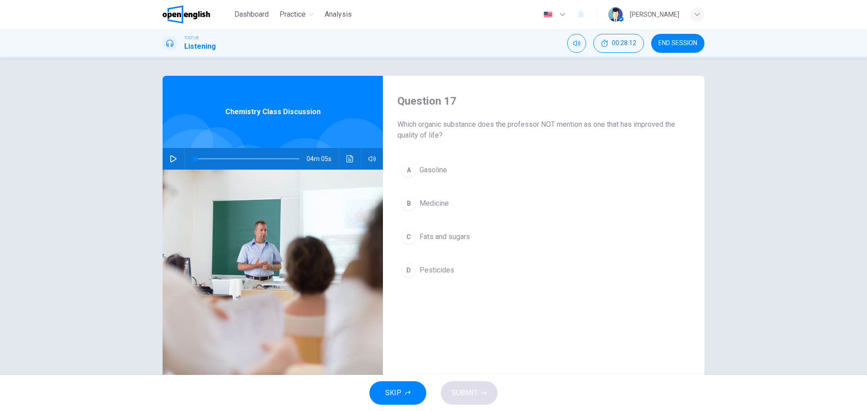
click at [439, 263] on button "D Pesticides" at bounding box center [543, 270] width 293 height 23
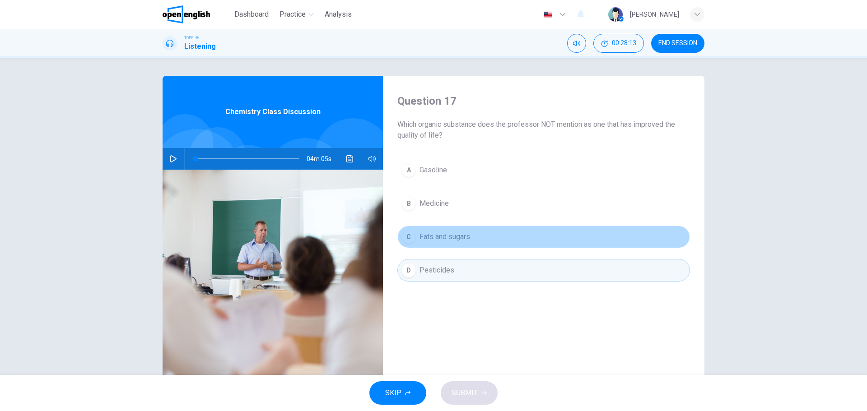
click at [437, 236] on span "Fats and sugars" at bounding box center [445, 237] width 51 height 11
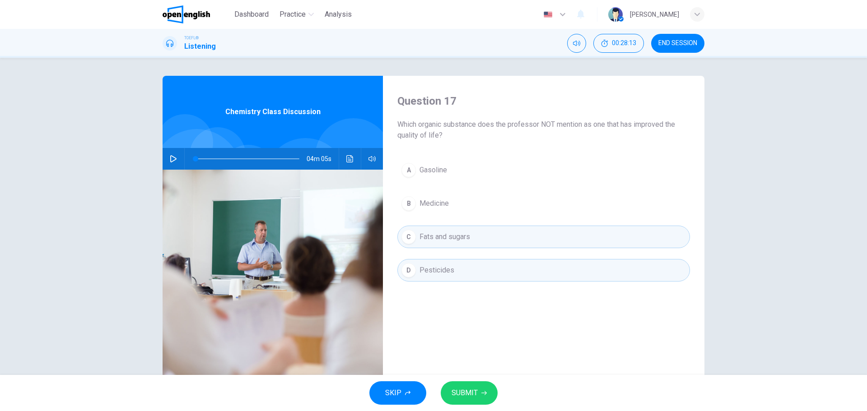
click at [444, 173] on span "Gasoline" at bounding box center [434, 170] width 28 height 11
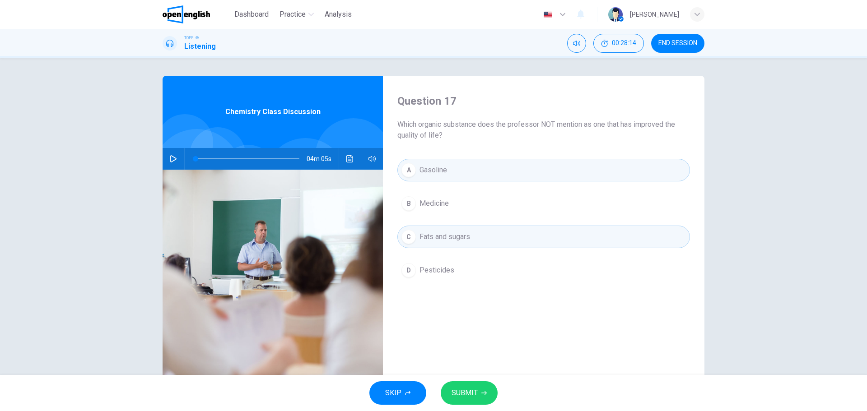
click at [438, 235] on span "Fats and sugars" at bounding box center [445, 237] width 51 height 11
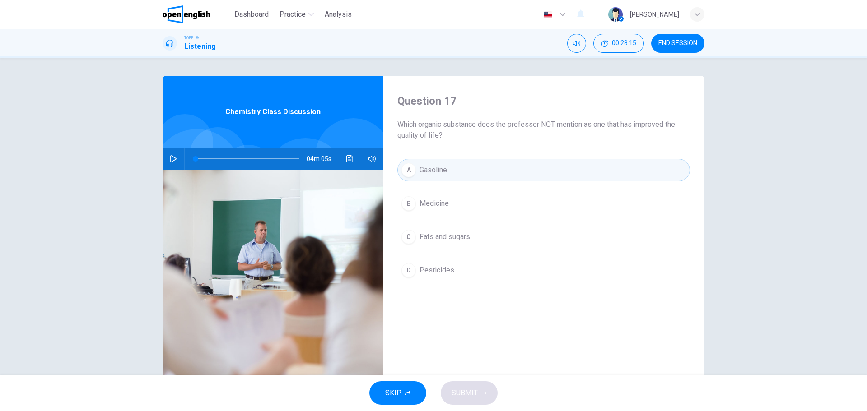
click at [440, 265] on span "Pesticides" at bounding box center [437, 270] width 35 height 11
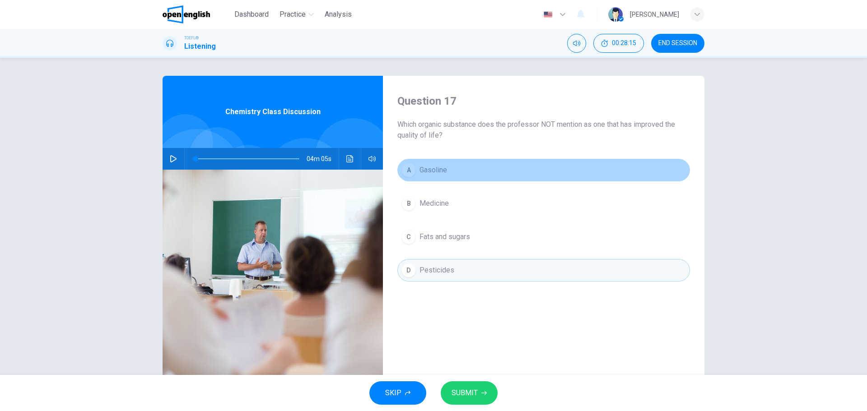
click at [445, 180] on button "A Gasoline" at bounding box center [543, 170] width 293 height 23
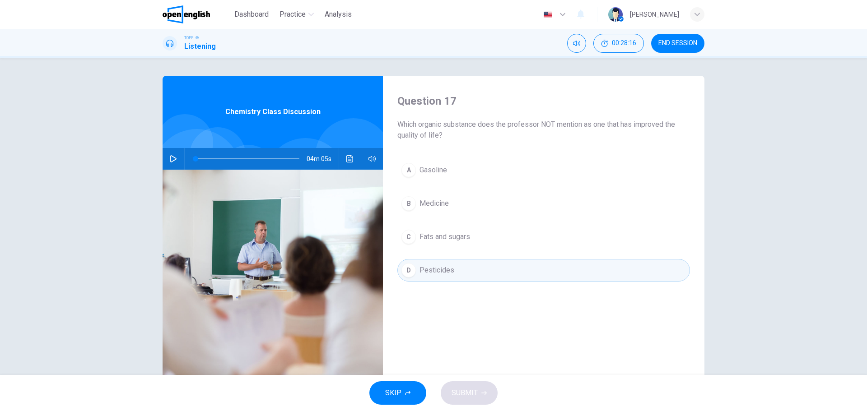
click at [433, 207] on span "Medicine" at bounding box center [434, 203] width 29 height 11
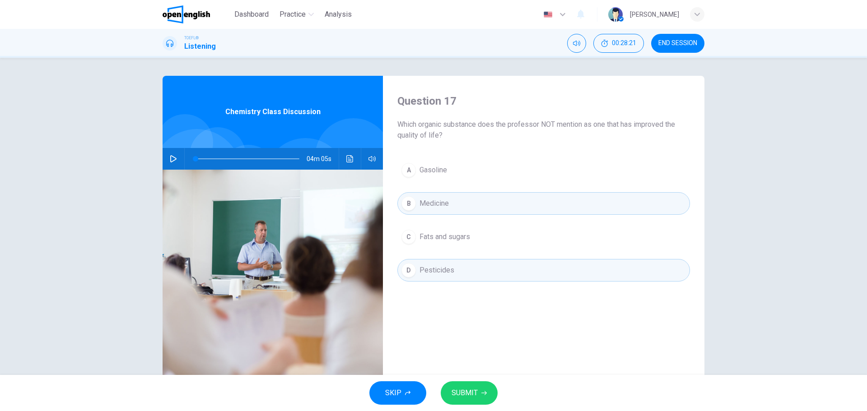
click at [444, 271] on span "Pesticides" at bounding box center [437, 270] width 35 height 11
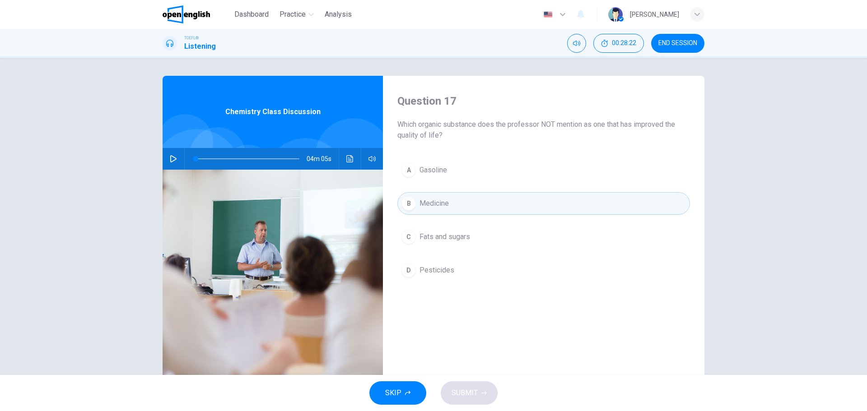
click at [439, 227] on button "C Fats and sugars" at bounding box center [543, 237] width 293 height 23
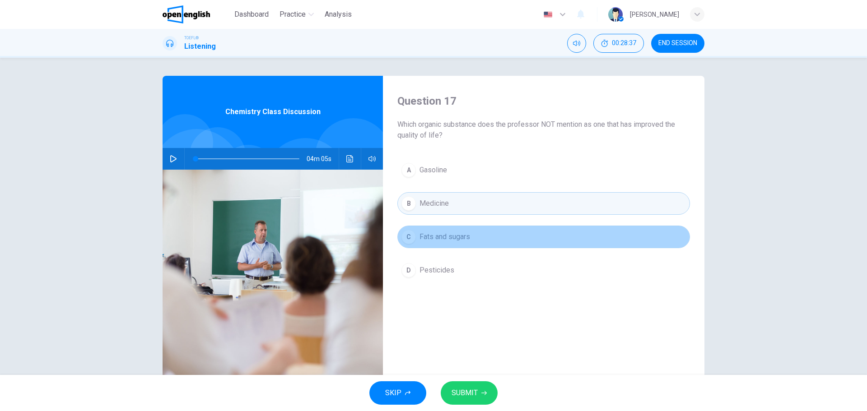
click at [440, 235] on span "Fats and sugars" at bounding box center [445, 237] width 51 height 11
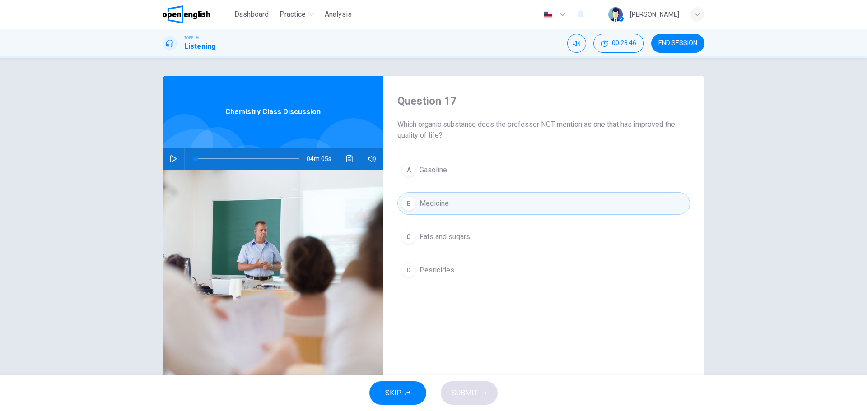
click at [453, 166] on button "A Gasoline" at bounding box center [543, 170] width 293 height 23
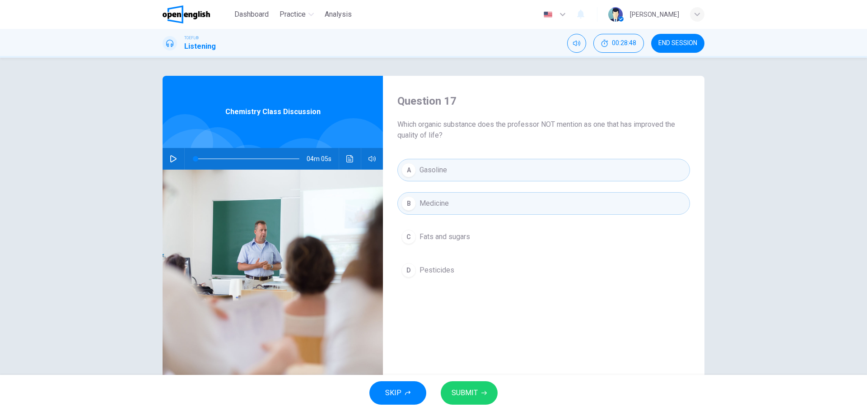
click at [448, 206] on button "B Medicine" at bounding box center [543, 203] width 293 height 23
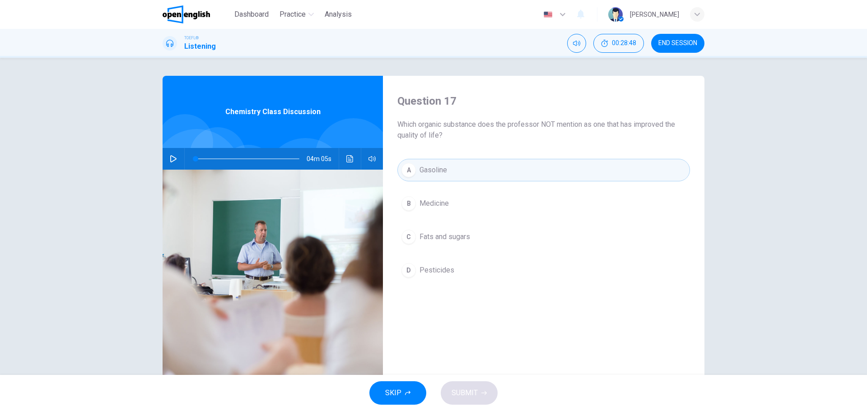
click at [448, 235] on span "Fats and sugars" at bounding box center [445, 237] width 51 height 11
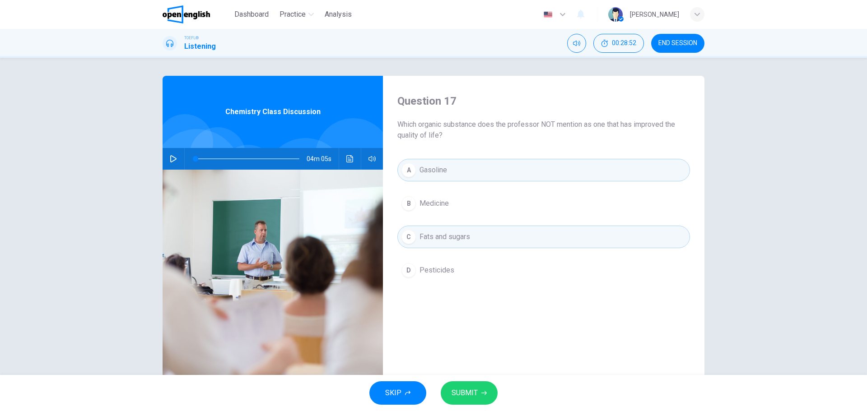
click at [456, 233] on span "Fats and sugars" at bounding box center [445, 237] width 51 height 11
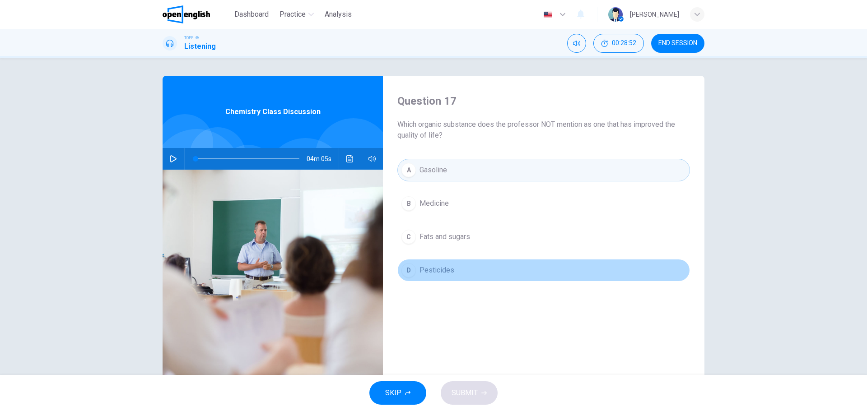
click at [445, 266] on span "Pesticides" at bounding box center [437, 270] width 35 height 11
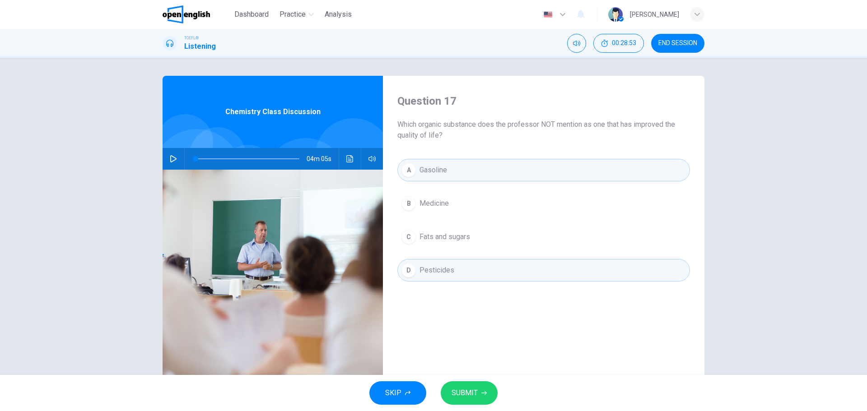
click at [462, 378] on div "SKIP SUBMIT" at bounding box center [433, 393] width 867 height 36
click at [478, 403] on button "SUBMIT" at bounding box center [469, 393] width 57 height 23
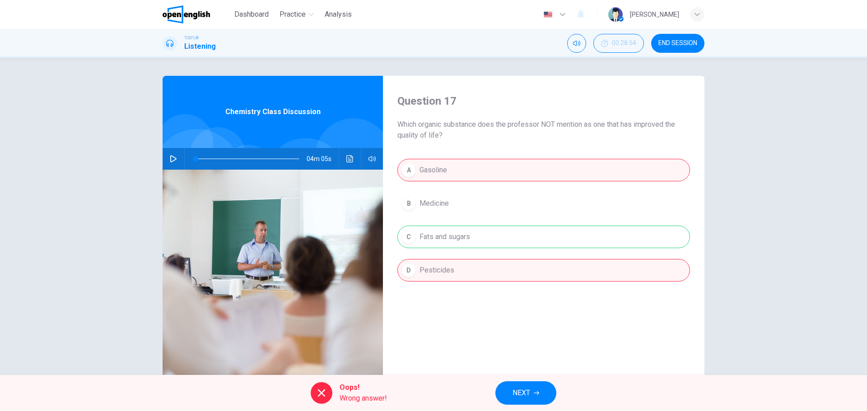
click at [458, 242] on div "A Gasoline B Medicine C Fats and sugars D Pesticides" at bounding box center [543, 229] width 293 height 141
click at [529, 390] on span "NEXT" at bounding box center [522, 393] width 18 height 13
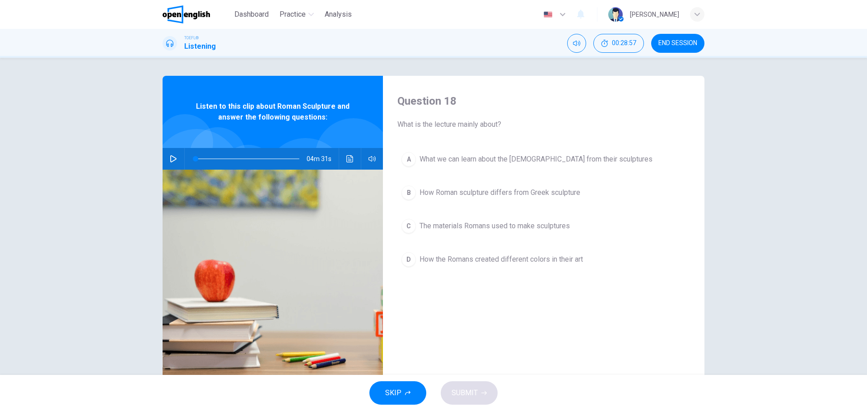
click at [172, 149] on button "button" at bounding box center [173, 159] width 14 height 22
click at [196, 159] on span at bounding box center [248, 159] width 104 height 13
drag, startPoint x: 196, startPoint y: 159, endPoint x: 176, endPoint y: 159, distance: 20.3
click at [176, 159] on div "04m 23s" at bounding box center [273, 159] width 220 height 22
click at [349, 160] on icon "Click to see the audio transcription" at bounding box center [349, 158] width 7 height 7
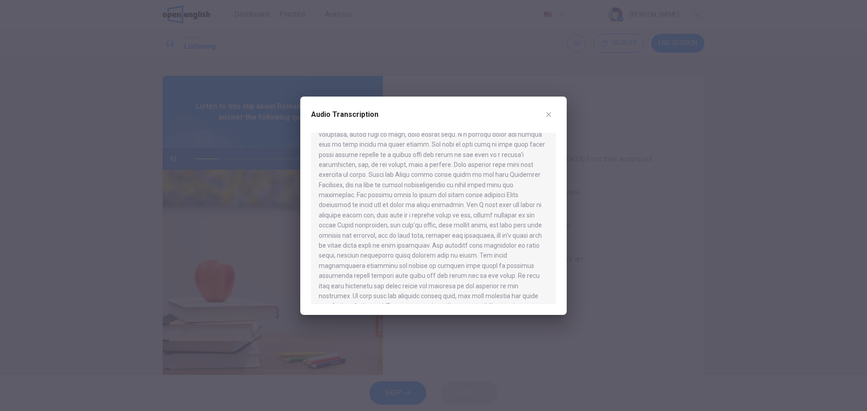
scroll to position [349, 0]
click at [551, 113] on icon "button" at bounding box center [548, 114] width 7 height 7
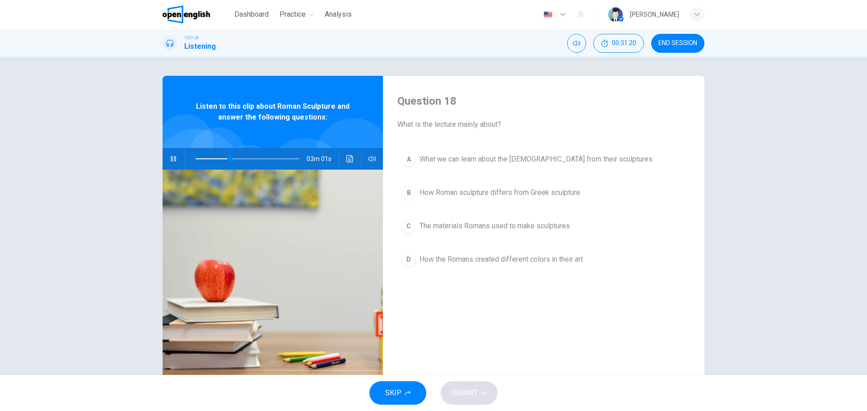
click at [516, 195] on span "How Roman sculpture differs from Greek sculpture" at bounding box center [500, 192] width 161 height 11
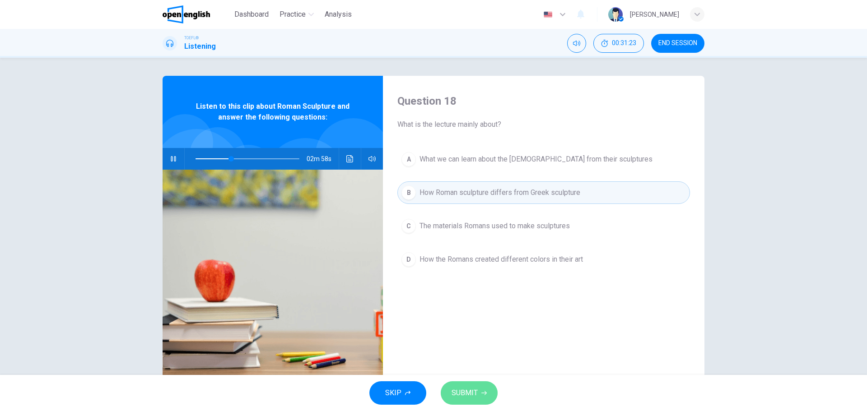
click at [464, 383] on button "SUBMIT" at bounding box center [469, 393] width 57 height 23
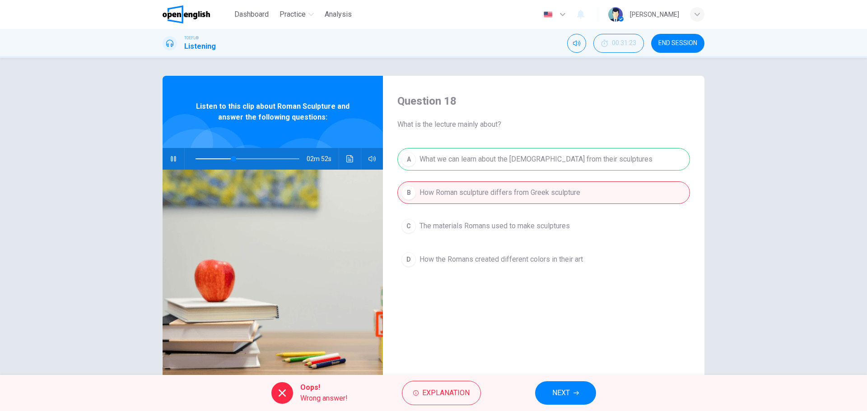
click at [561, 389] on span "NEXT" at bounding box center [561, 393] width 18 height 13
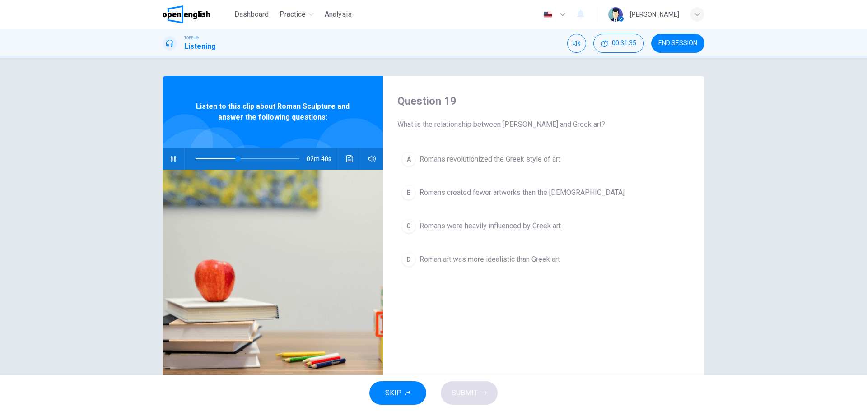
click at [456, 227] on span "Romans were heavily influenced by Greek art" at bounding box center [490, 226] width 141 height 11
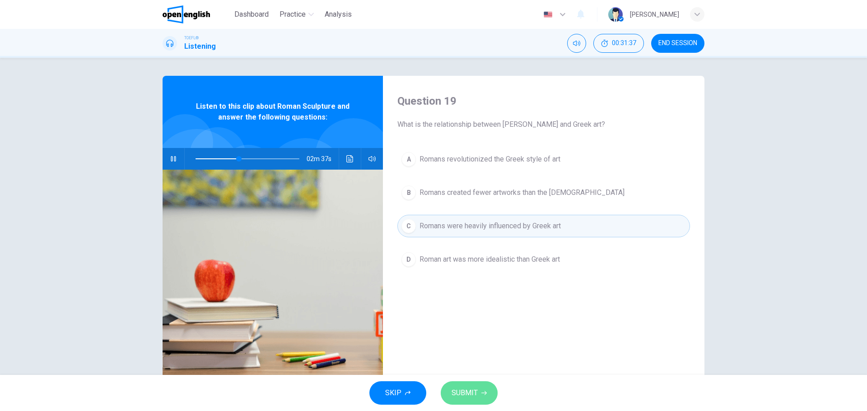
click at [470, 392] on span "SUBMIT" at bounding box center [465, 393] width 26 height 13
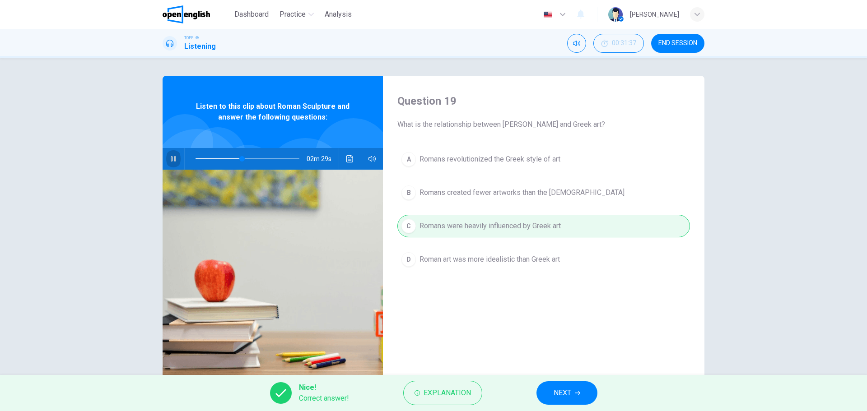
click at [166, 159] on button "button" at bounding box center [173, 159] width 14 height 22
type input "**"
